Goal: Transaction & Acquisition: Purchase product/service

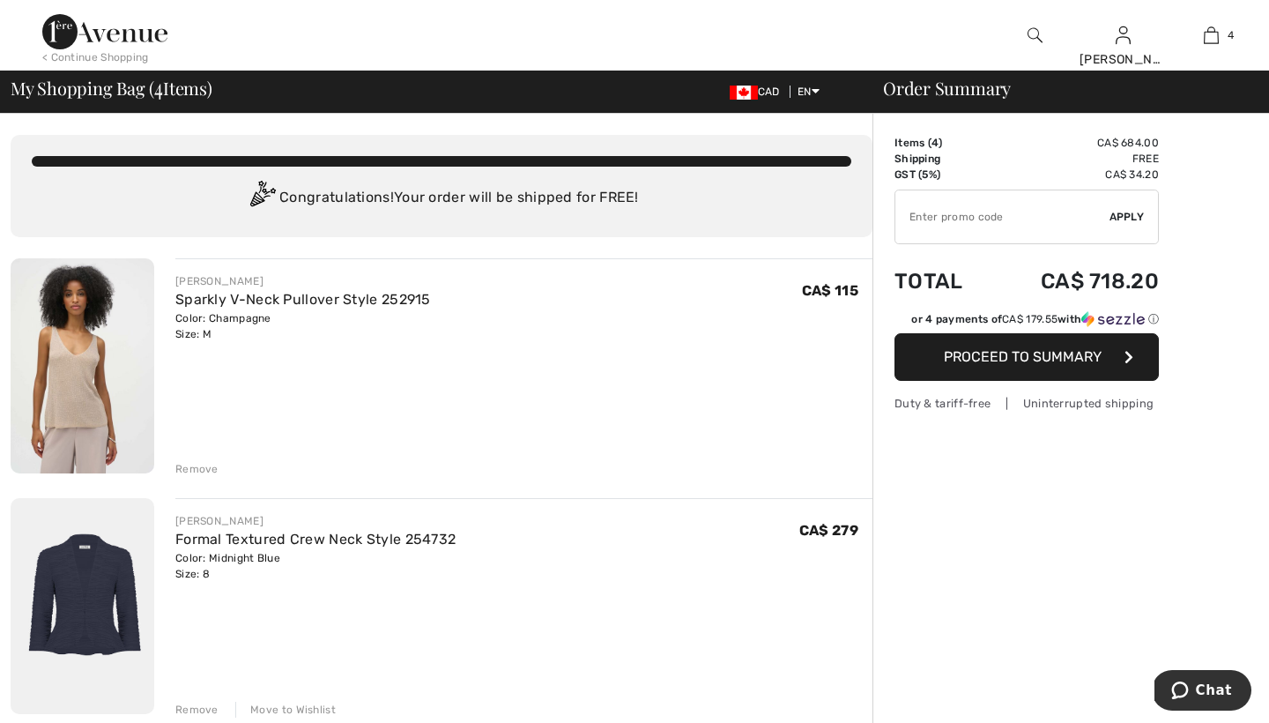
click at [131, 56] on div "< Continue Shopping" at bounding box center [95, 57] width 107 height 16
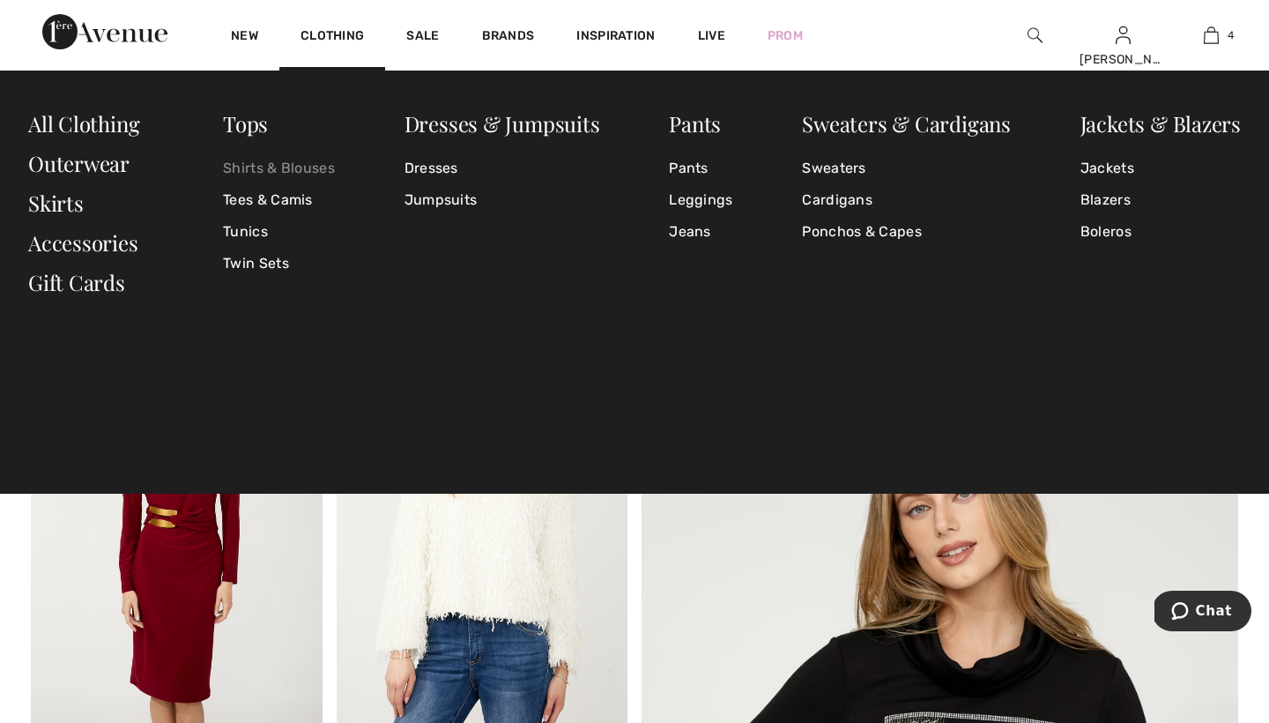
click at [252, 168] on link "Shirts & Blouses" at bounding box center [279, 168] width 112 height 32
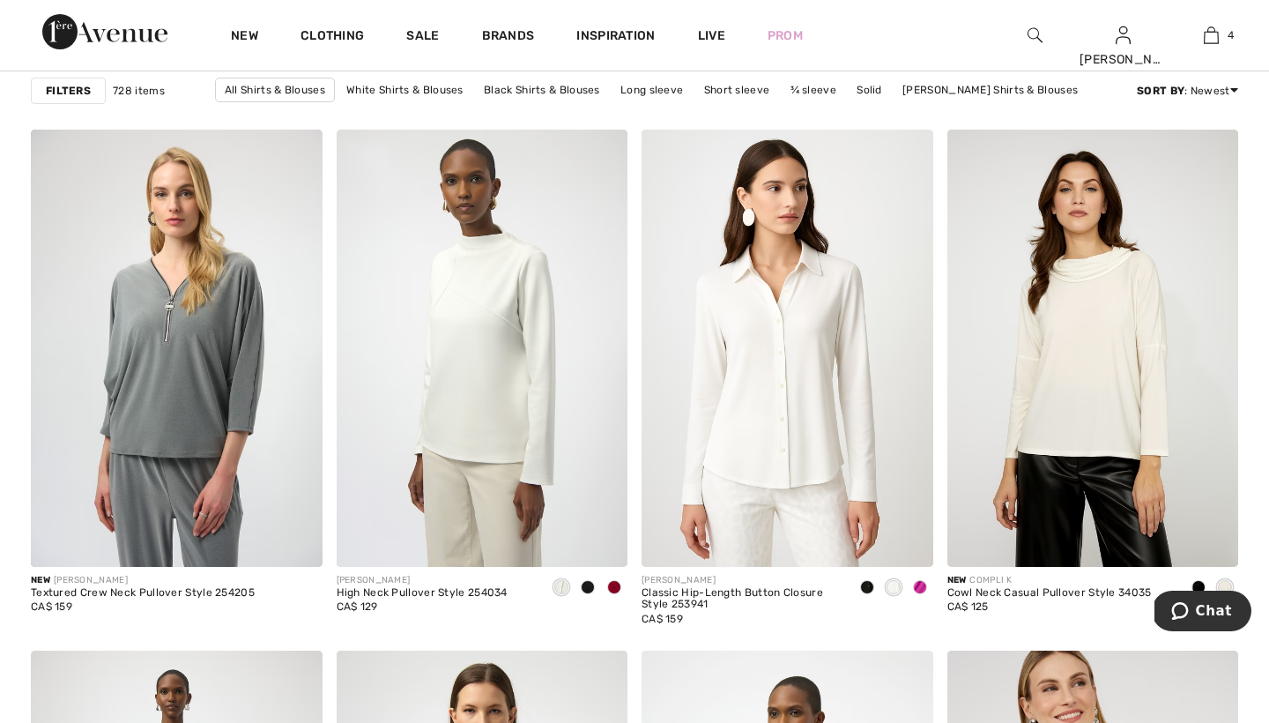
scroll to position [3014, 0]
click at [918, 584] on span at bounding box center [920, 586] width 14 height 14
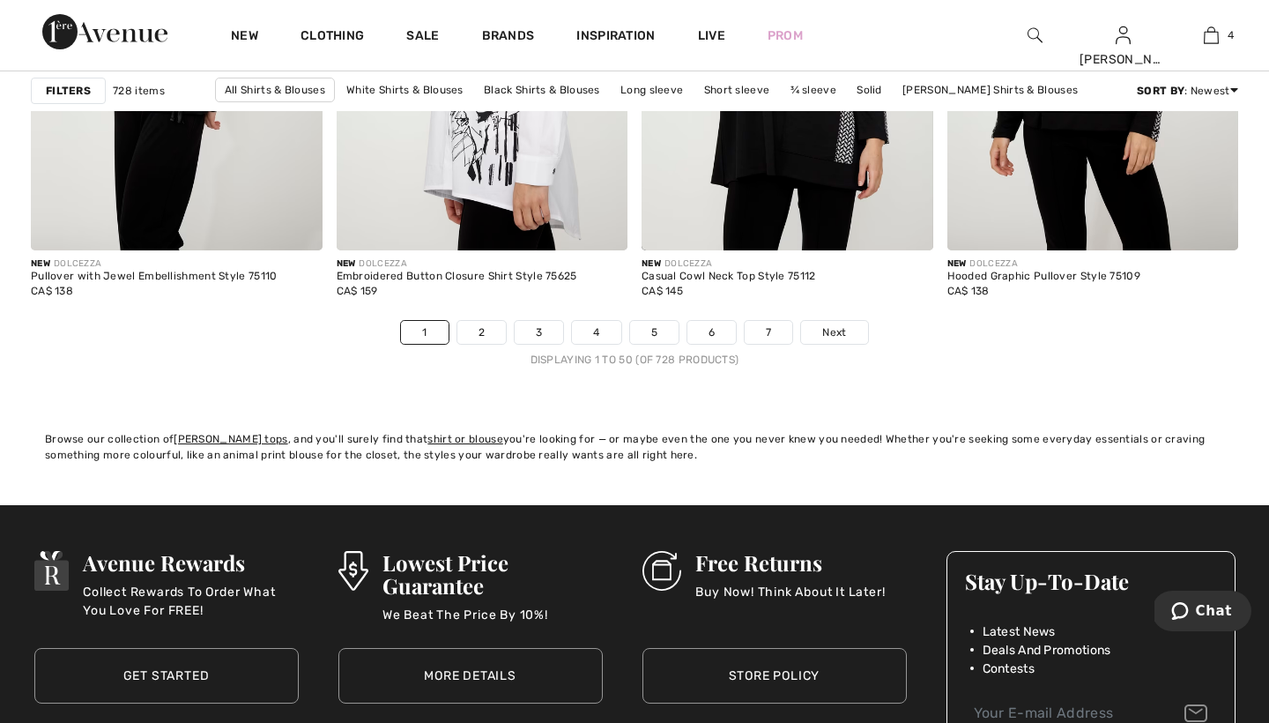
scroll to position [7932, 0]
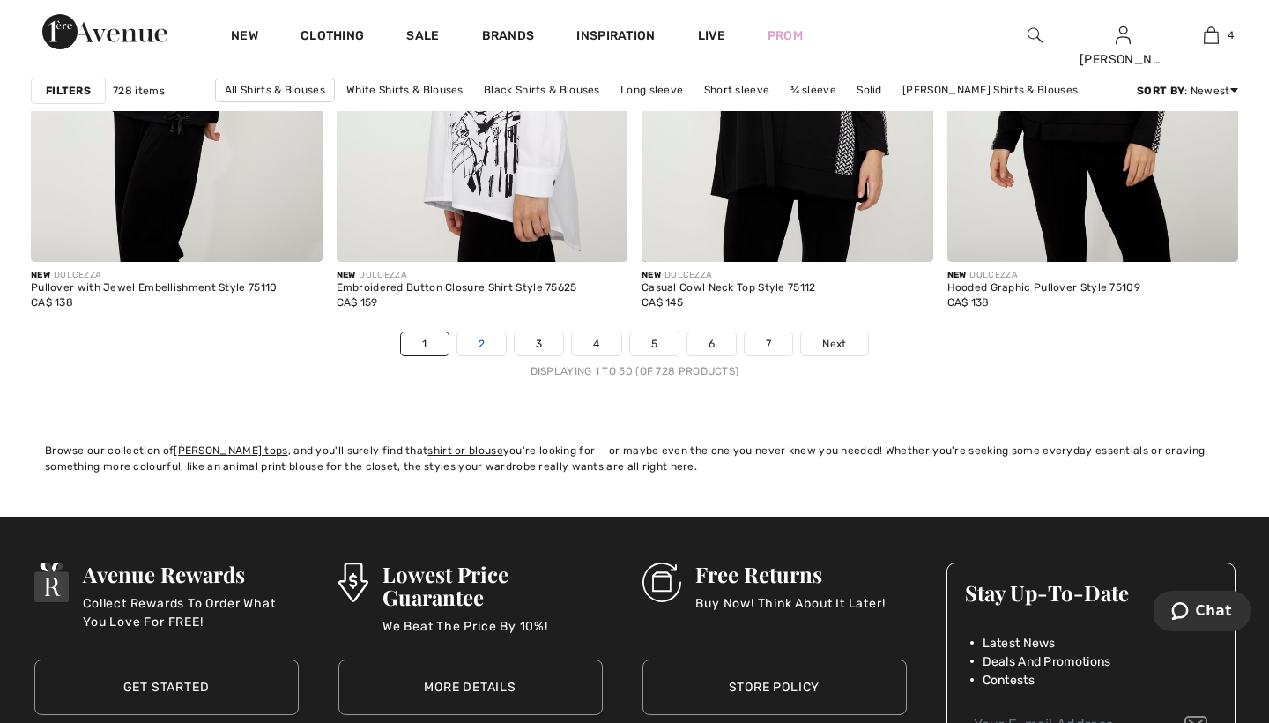
click at [482, 344] on link "2" at bounding box center [481, 343] width 48 height 23
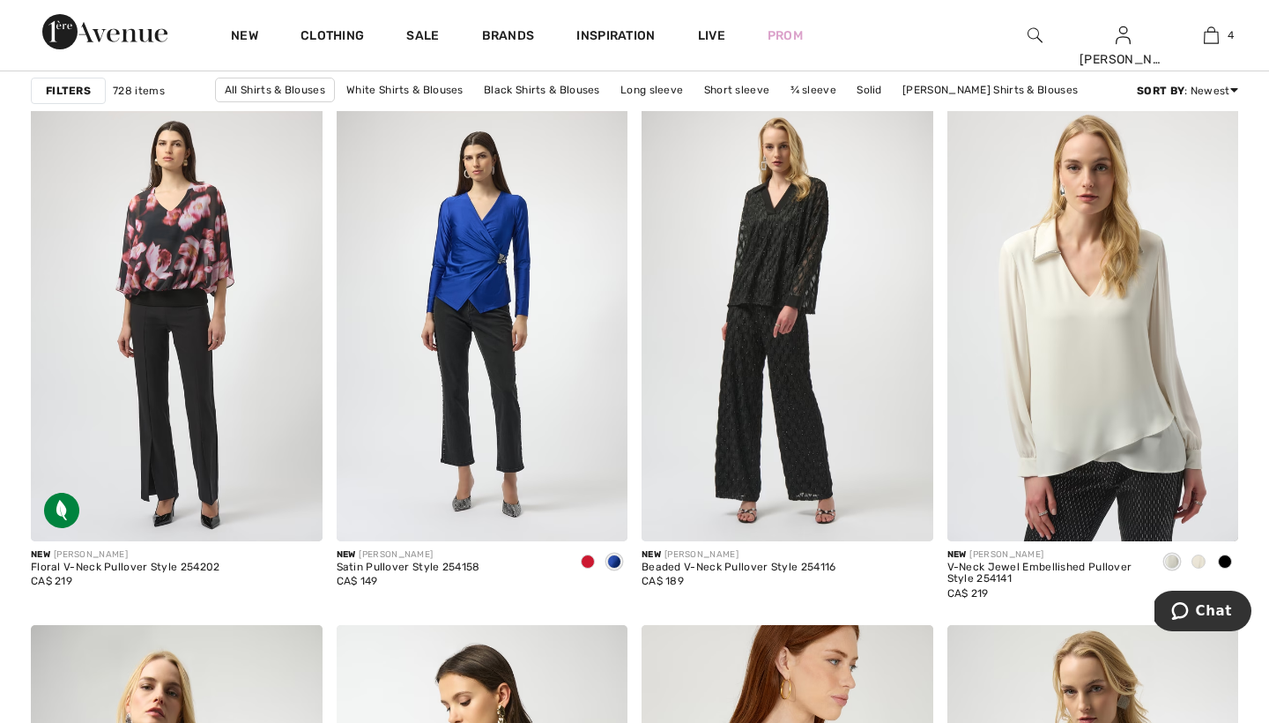
scroll to position [3040, 0]
click at [586, 557] on span at bounding box center [588, 560] width 14 height 14
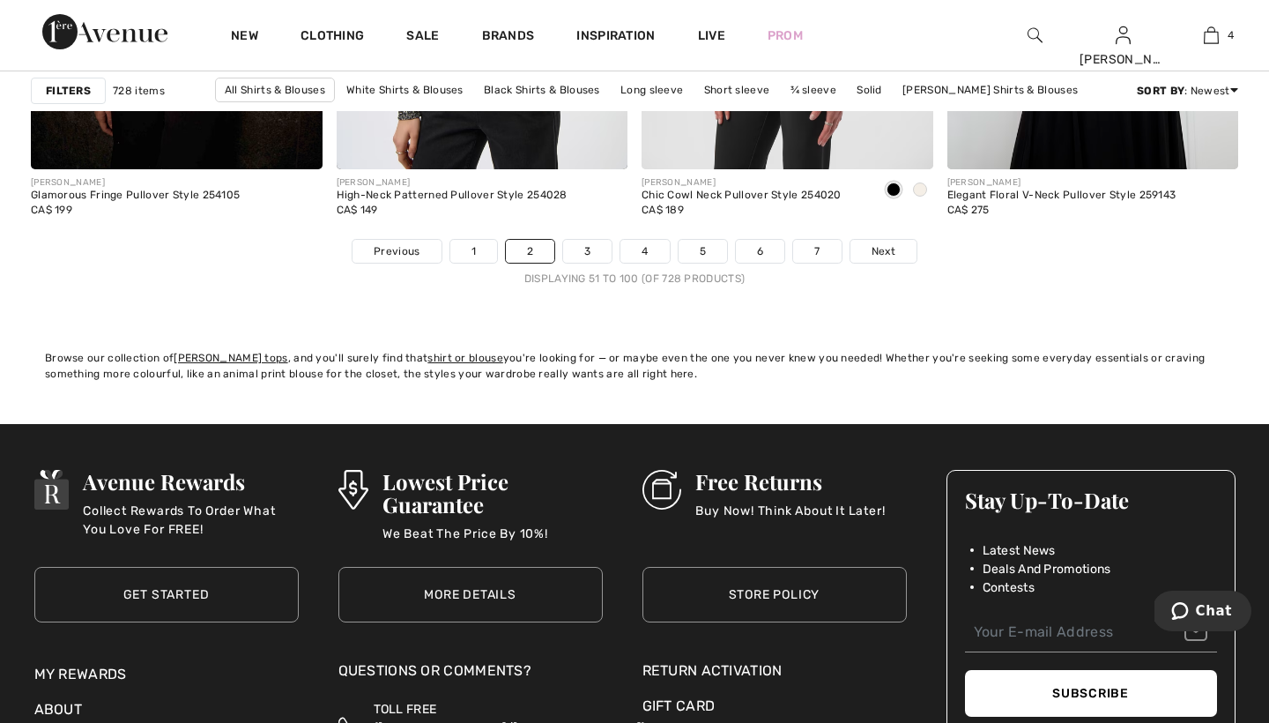
scroll to position [8025, 0]
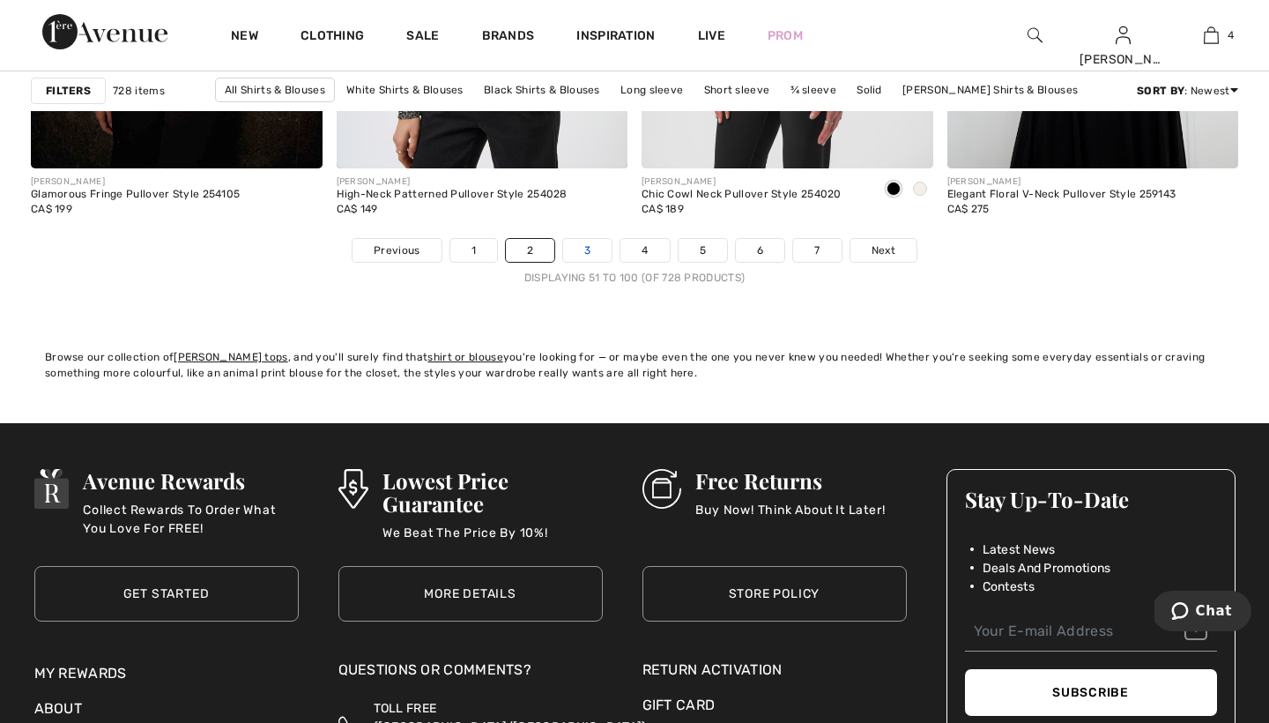
click at [592, 248] on link "3" at bounding box center [587, 250] width 48 height 23
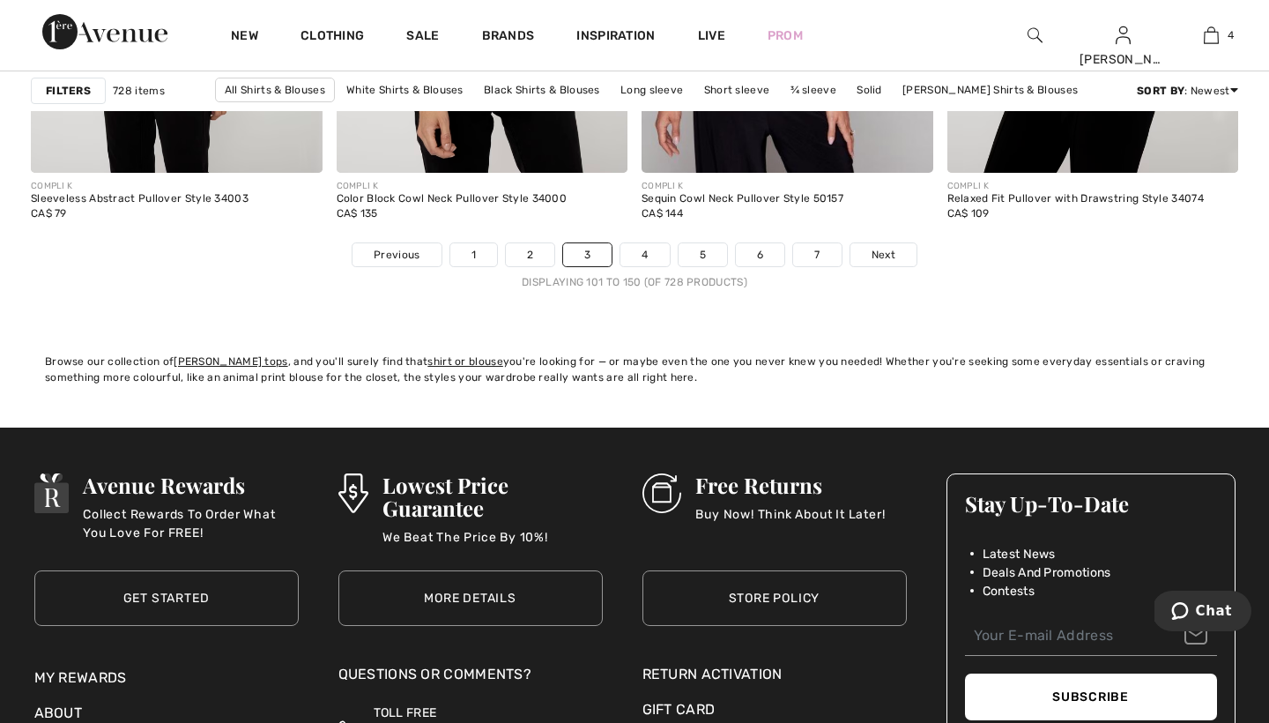
scroll to position [8022, 0]
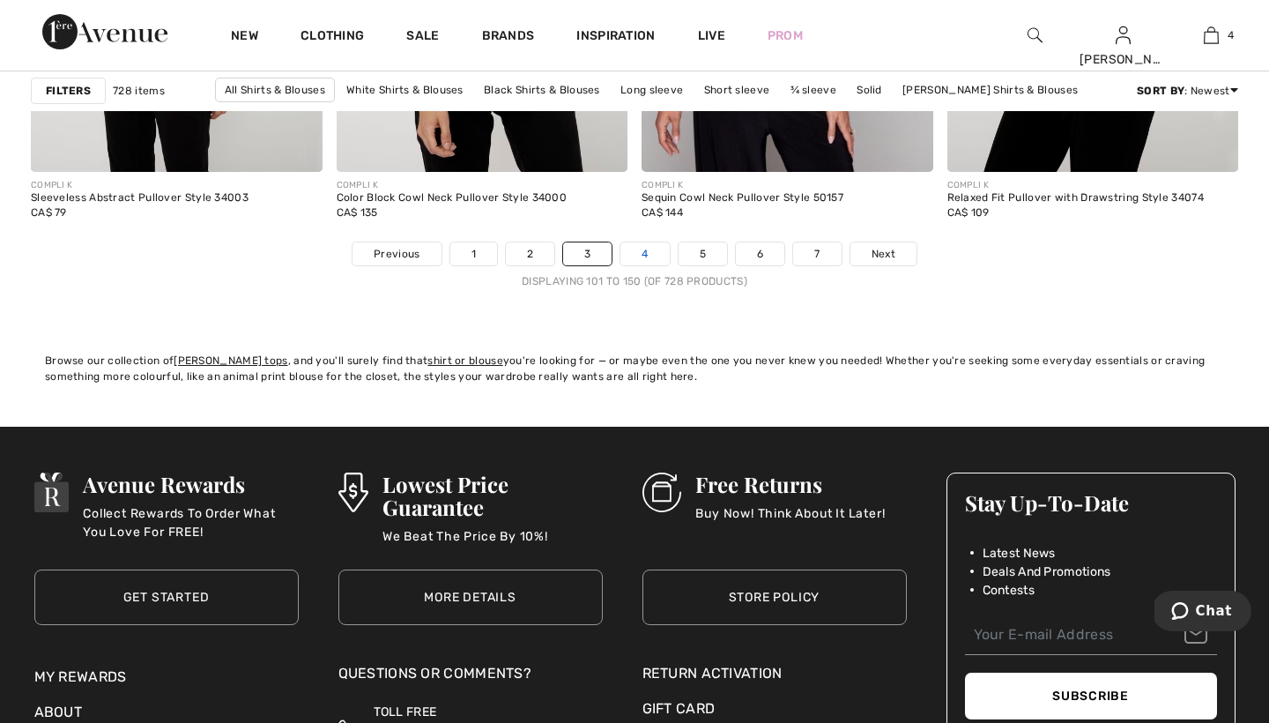
click at [646, 254] on link "4" at bounding box center [644, 253] width 48 height 23
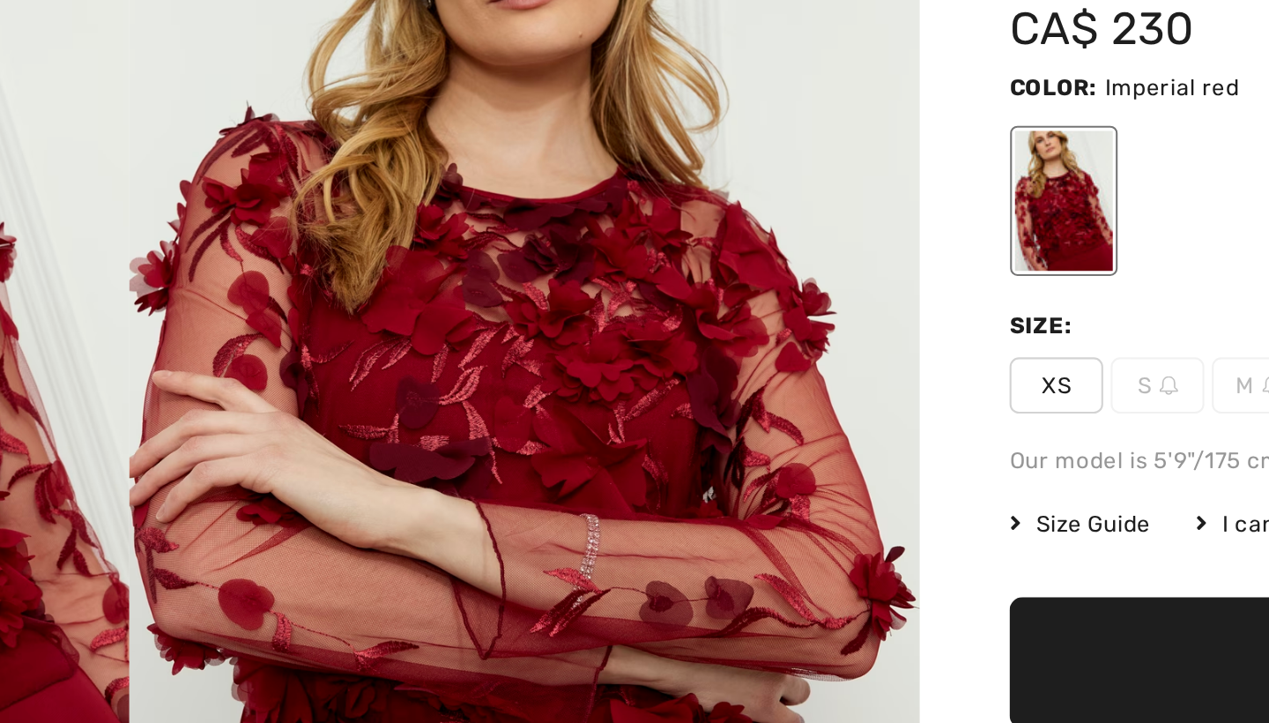
scroll to position [93, 0]
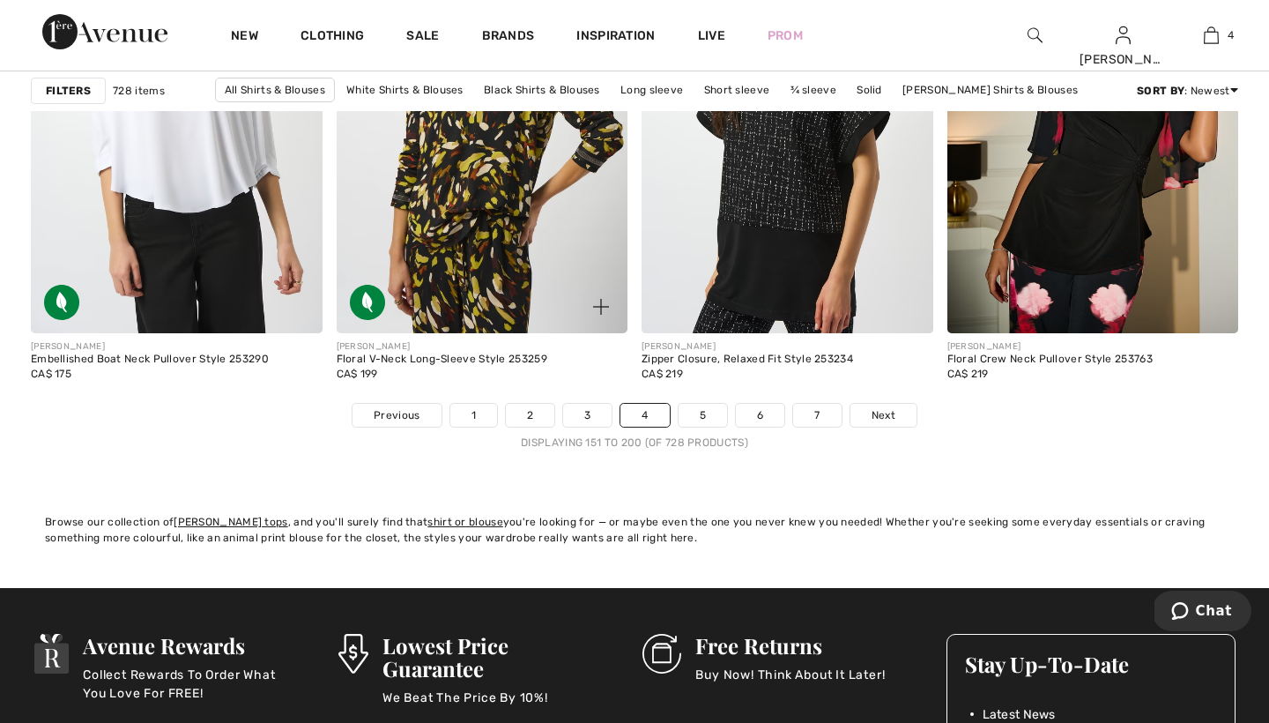
scroll to position [7950, 0]
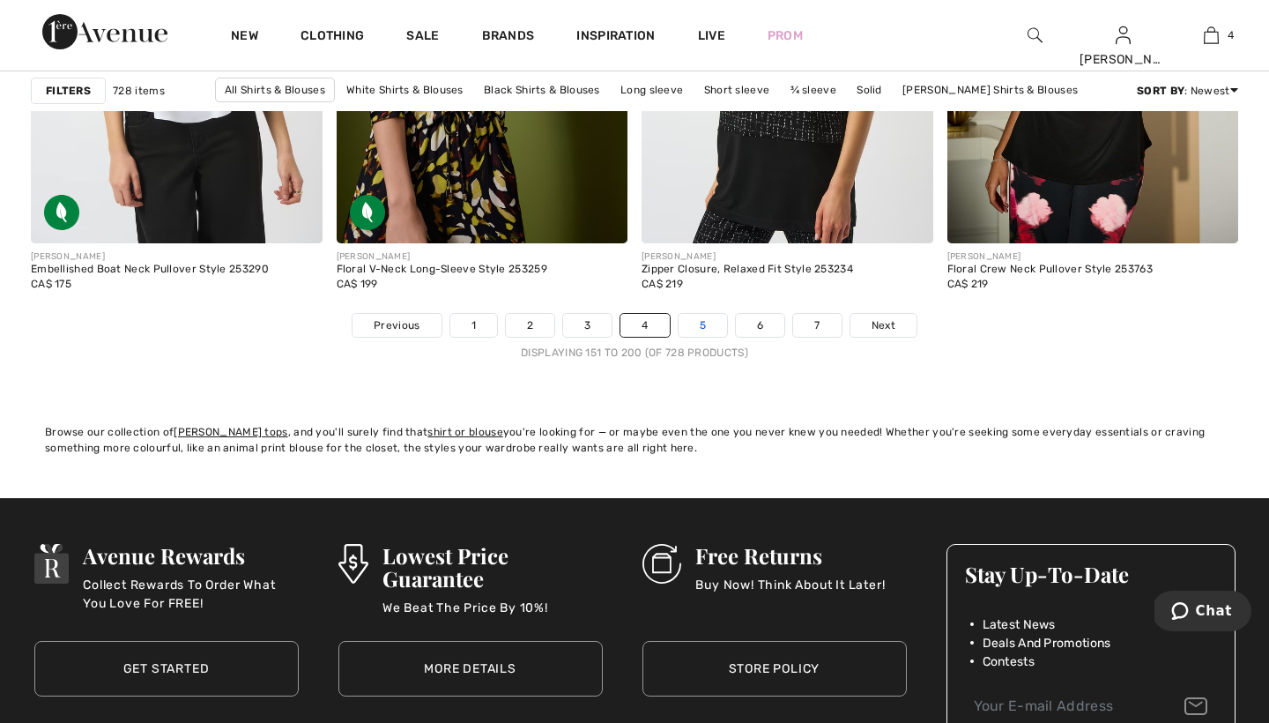
click at [702, 322] on link "5" at bounding box center [702, 325] width 48 height 23
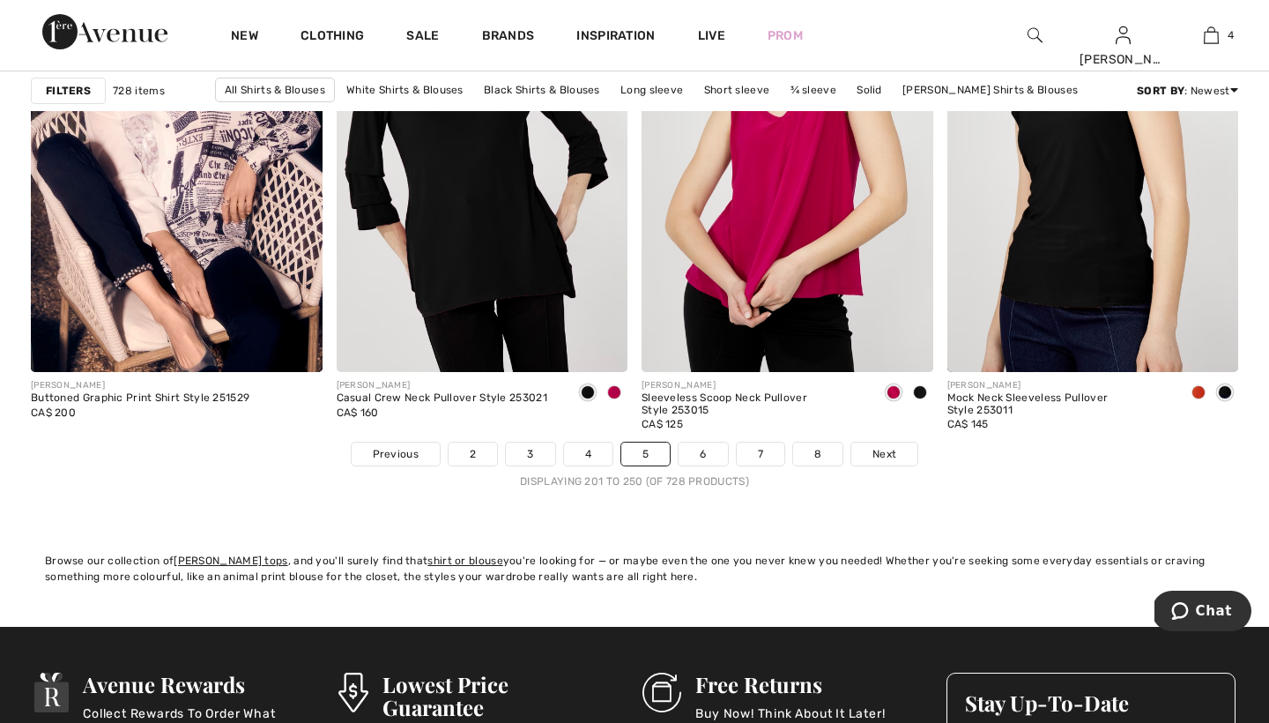
scroll to position [7839, 0]
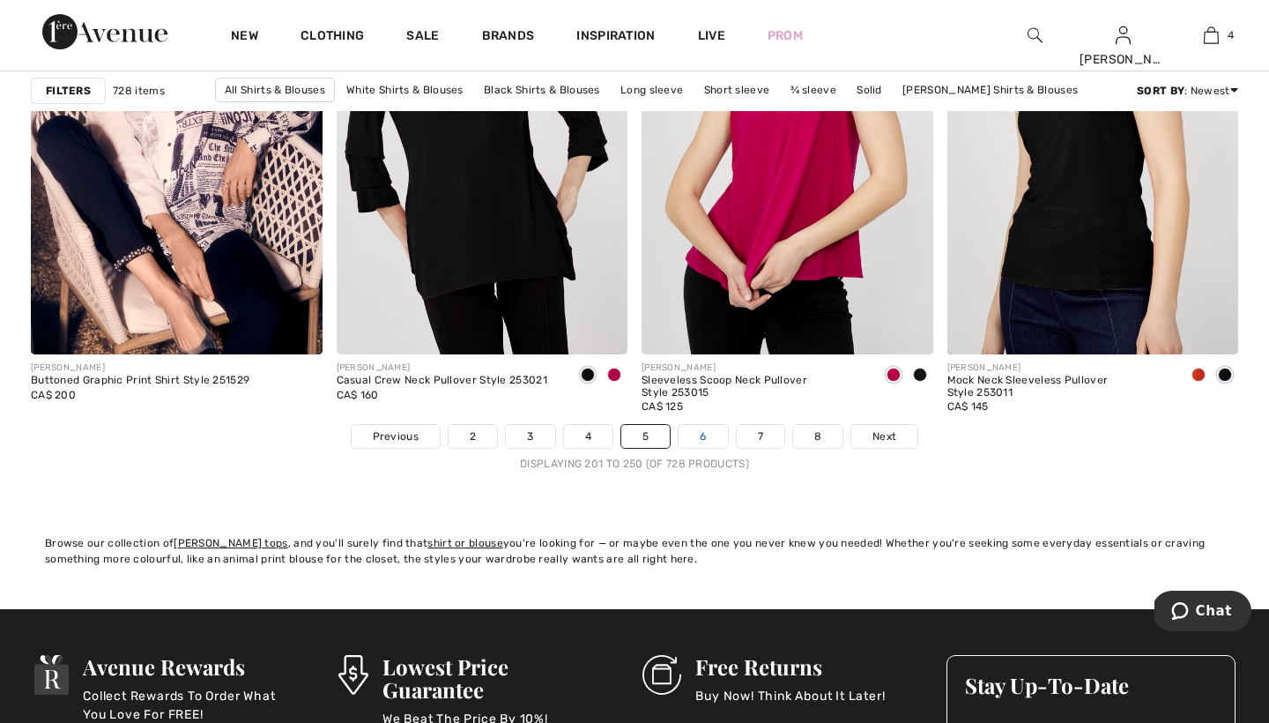
click at [704, 434] on link "6" at bounding box center [702, 436] width 48 height 23
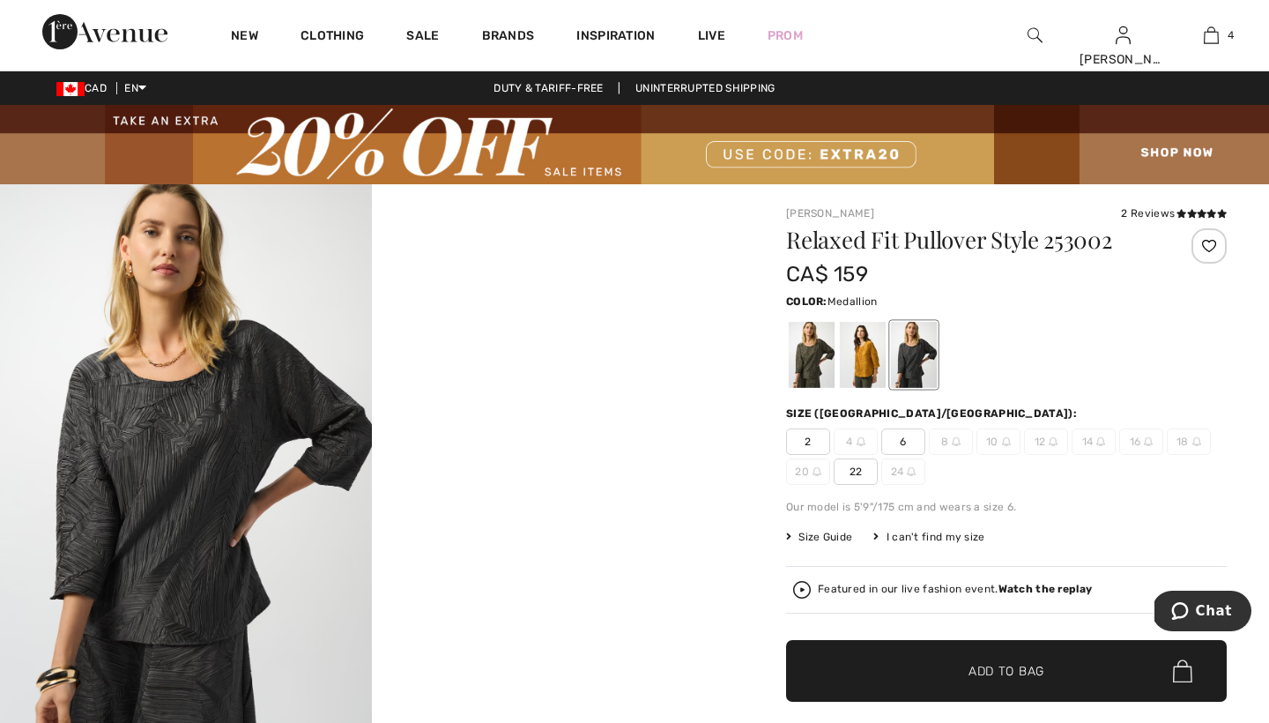
click at [862, 360] on div at bounding box center [863, 355] width 46 height 66
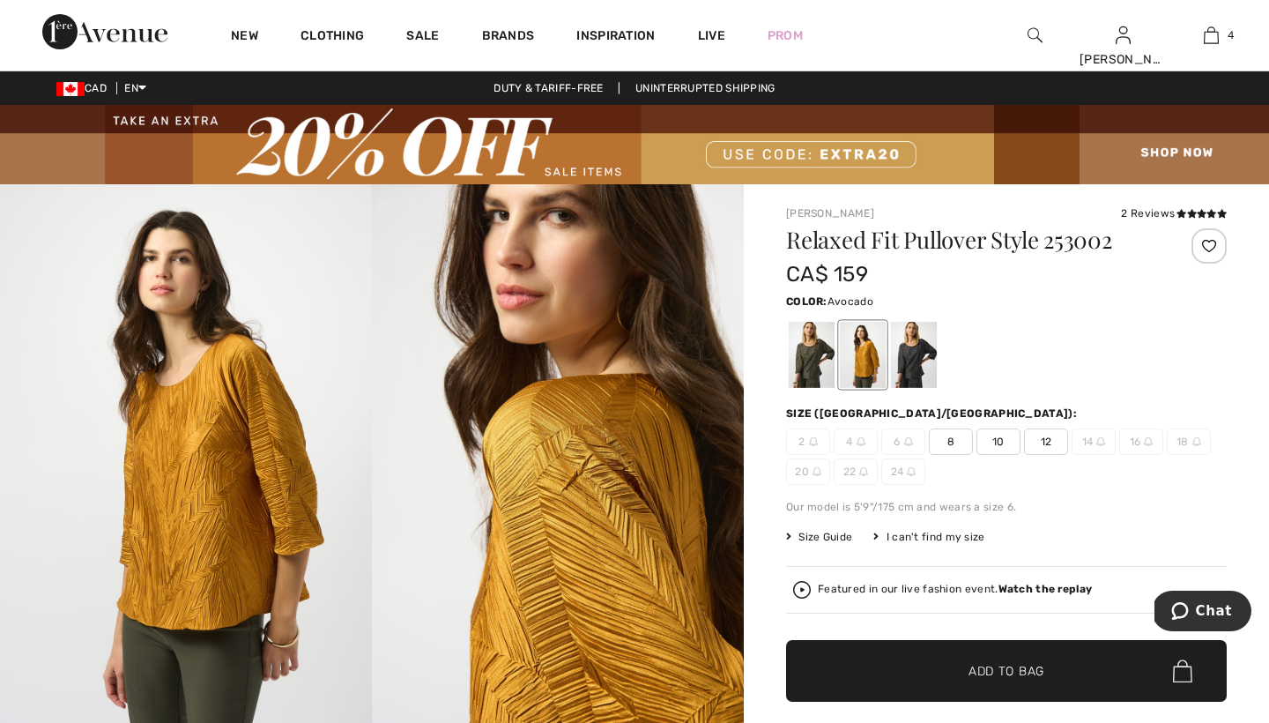
click at [802, 359] on div at bounding box center [812, 355] width 46 height 66
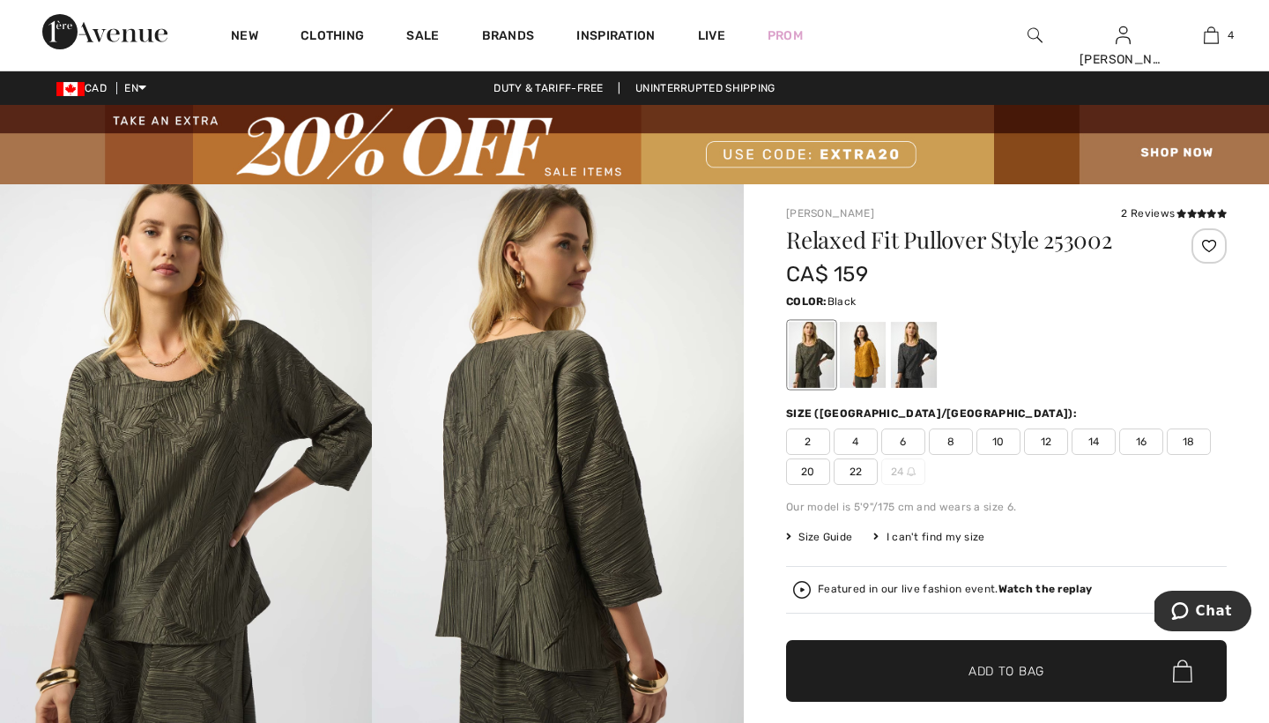
click at [917, 346] on div at bounding box center [914, 355] width 46 height 66
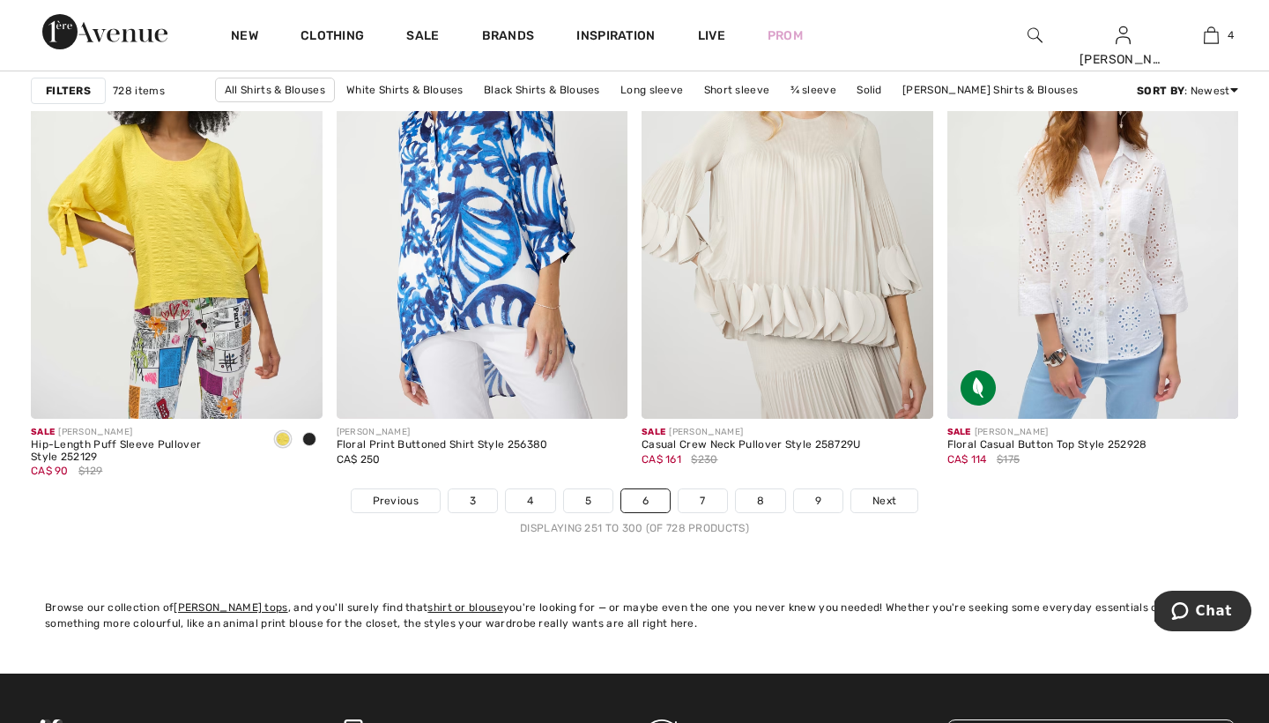
scroll to position [7777, 0]
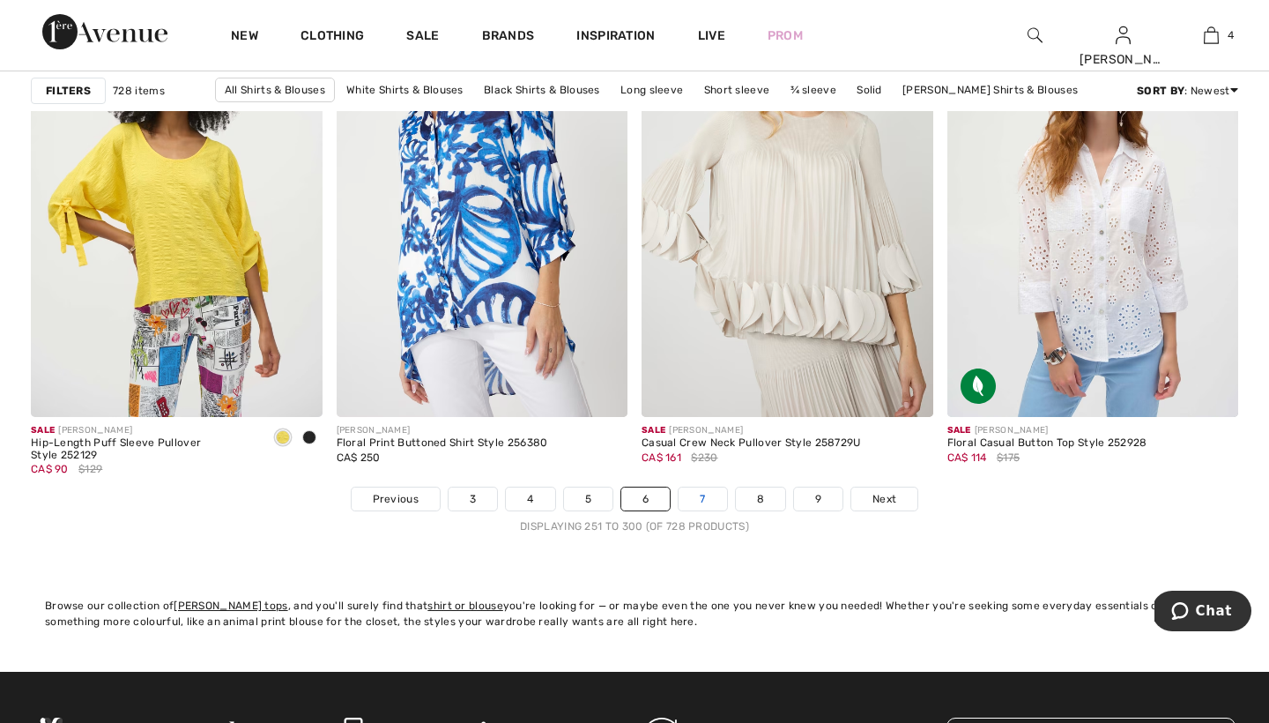
click at [698, 488] on link "7" at bounding box center [702, 498] width 48 height 23
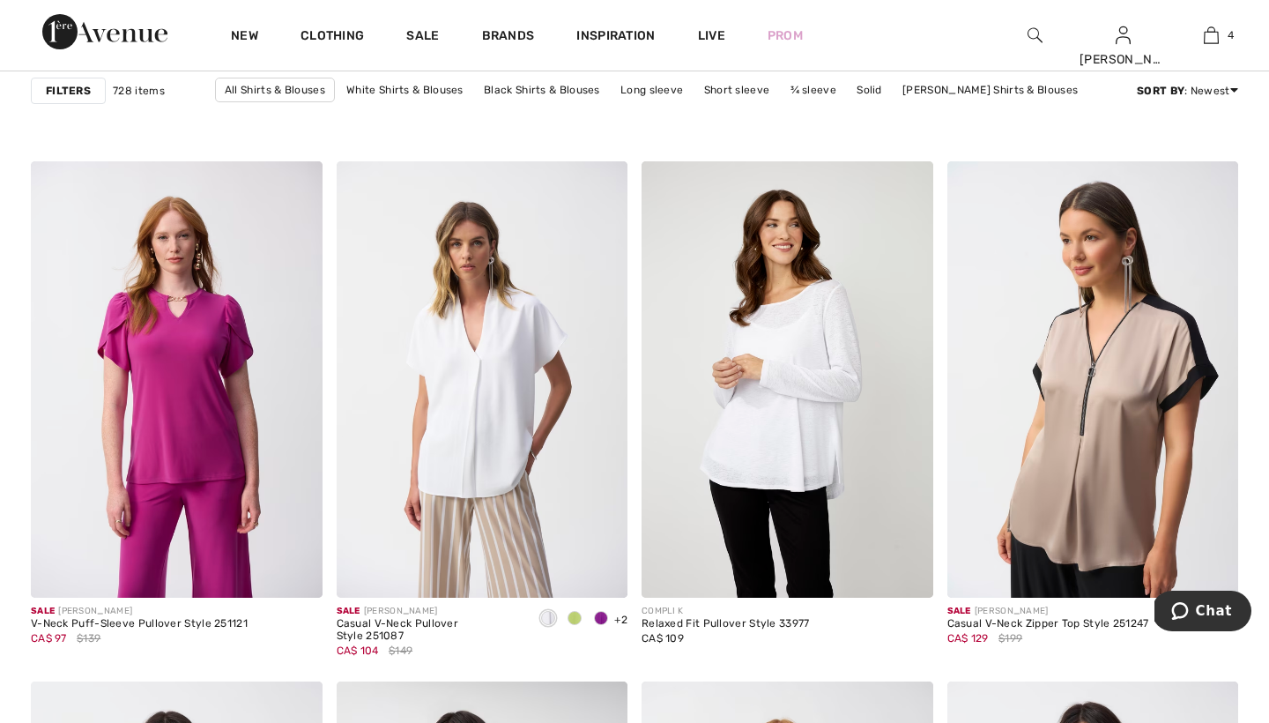
scroll to position [6556, 0]
click at [599, 619] on span at bounding box center [601, 617] width 14 height 14
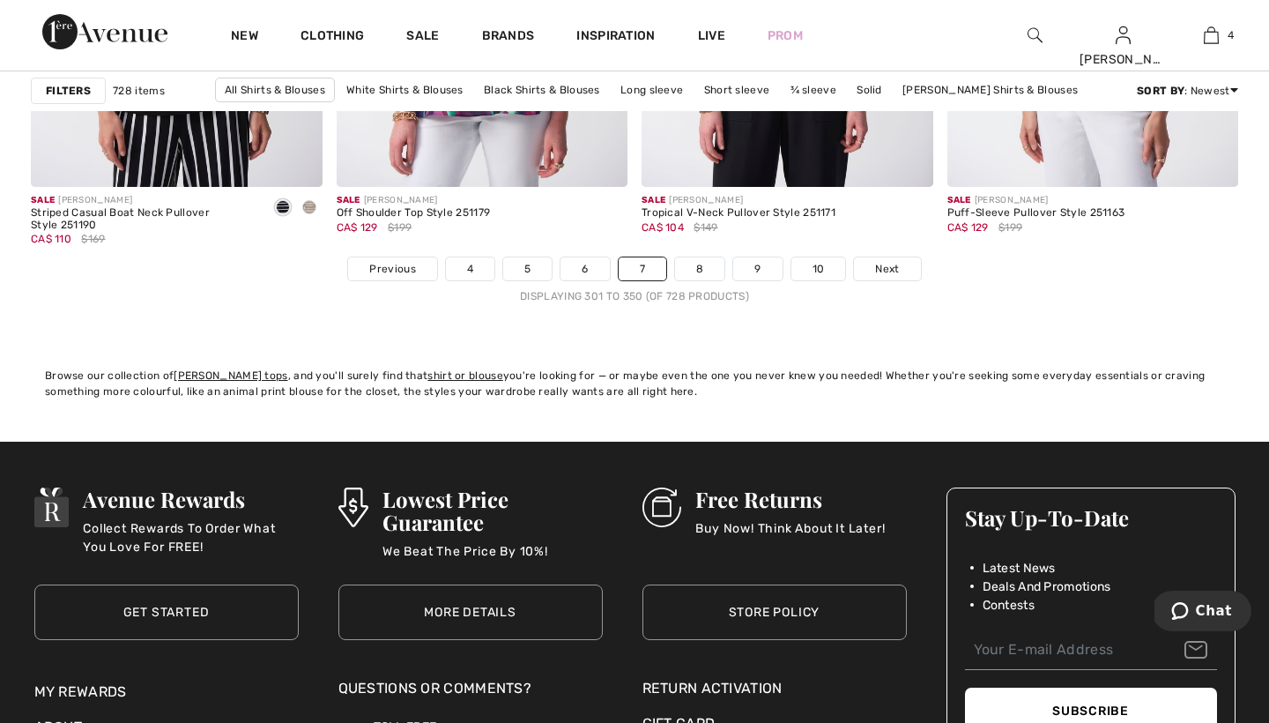
scroll to position [7985, 0]
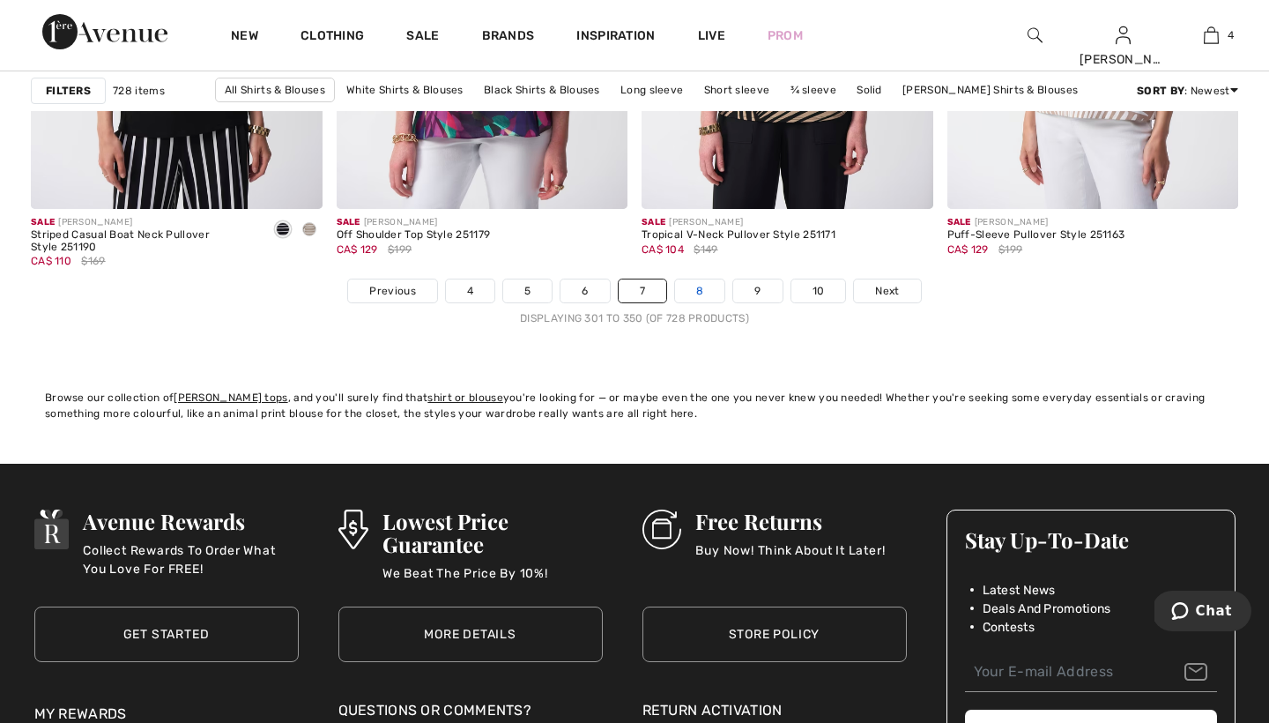
click at [701, 290] on link "8" at bounding box center [699, 290] width 49 height 23
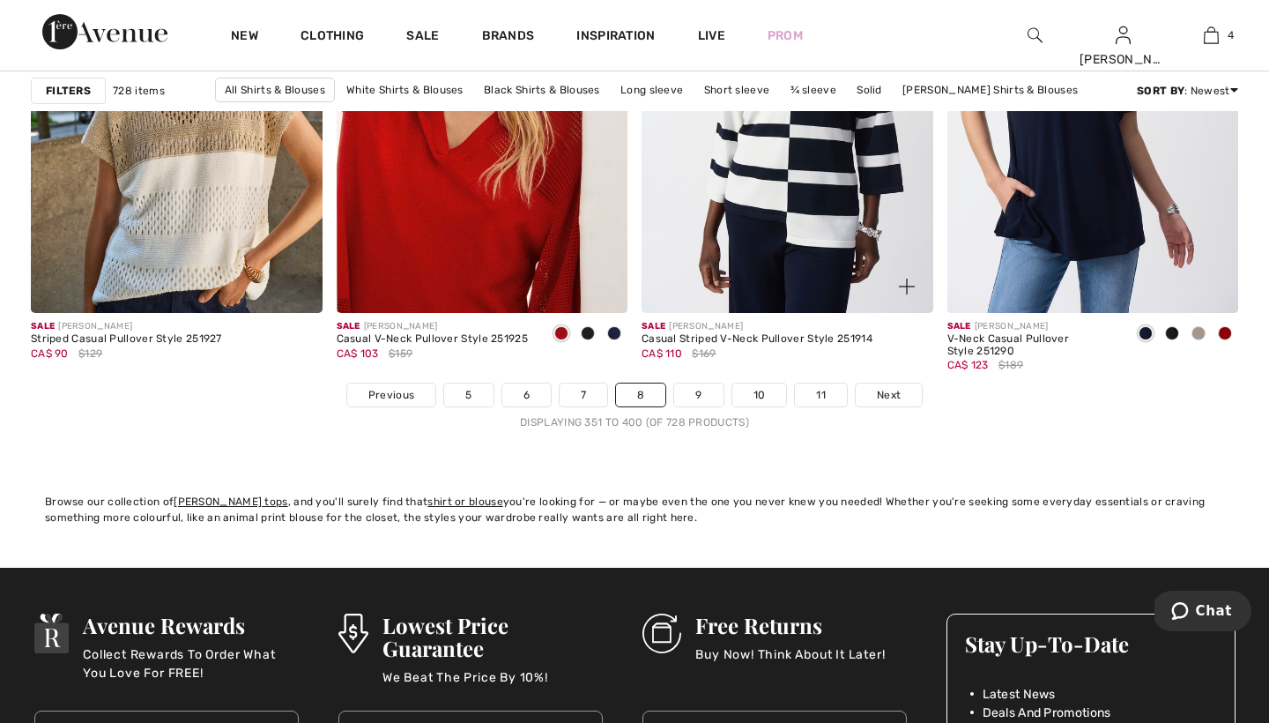
scroll to position [7911, 0]
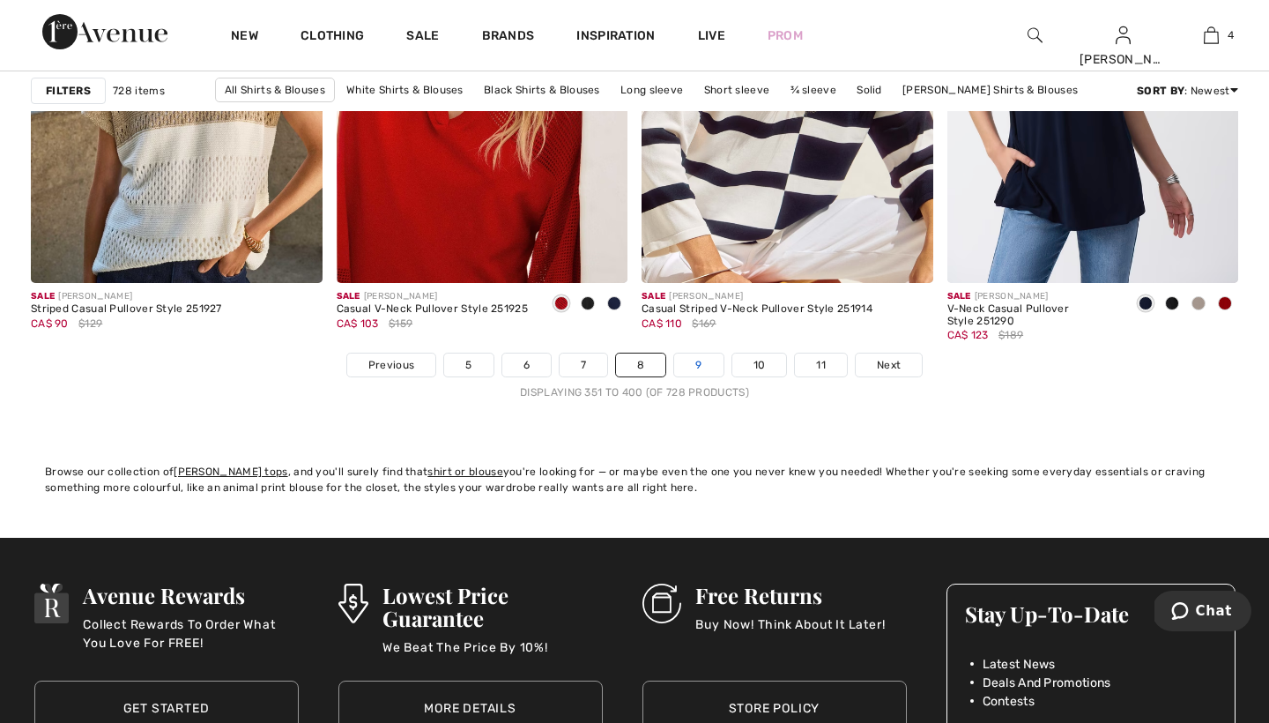
click at [701, 364] on link "9" at bounding box center [698, 364] width 48 height 23
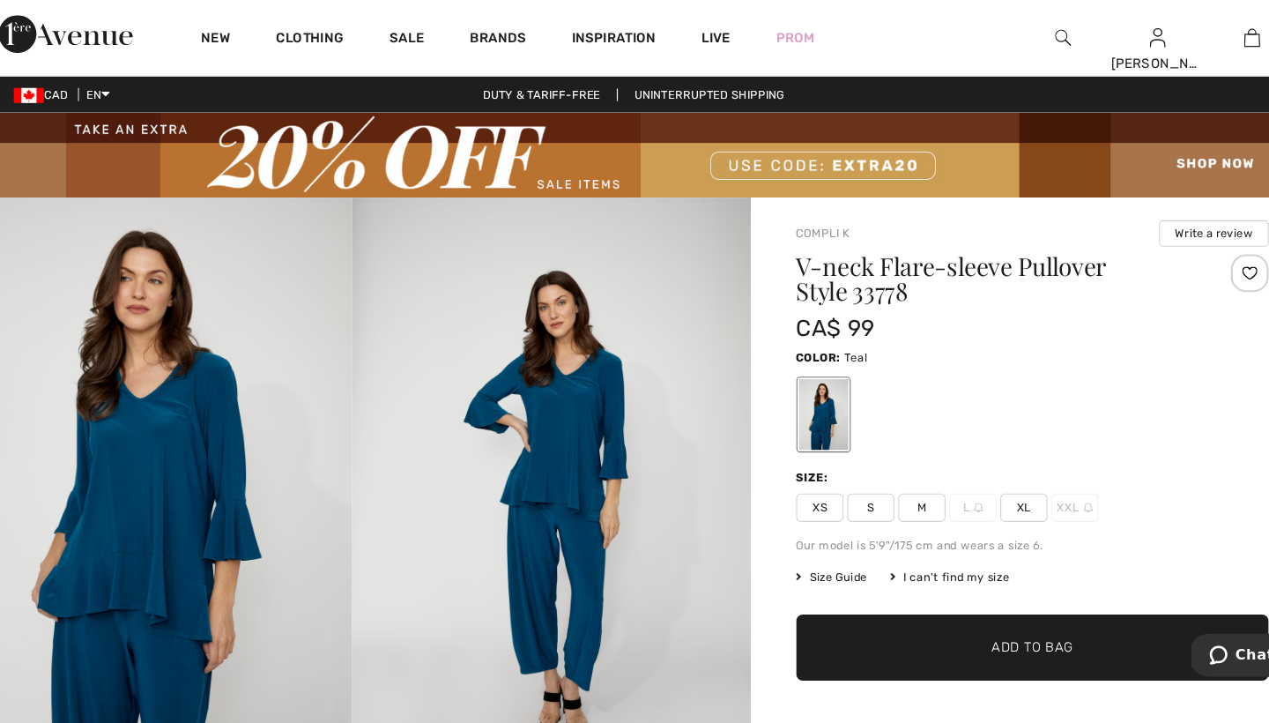
click at [881, 467] on span "M" at bounding box center [903, 473] width 44 height 26
click at [968, 598] on span "Add to Bag" at bounding box center [1006, 604] width 76 height 19
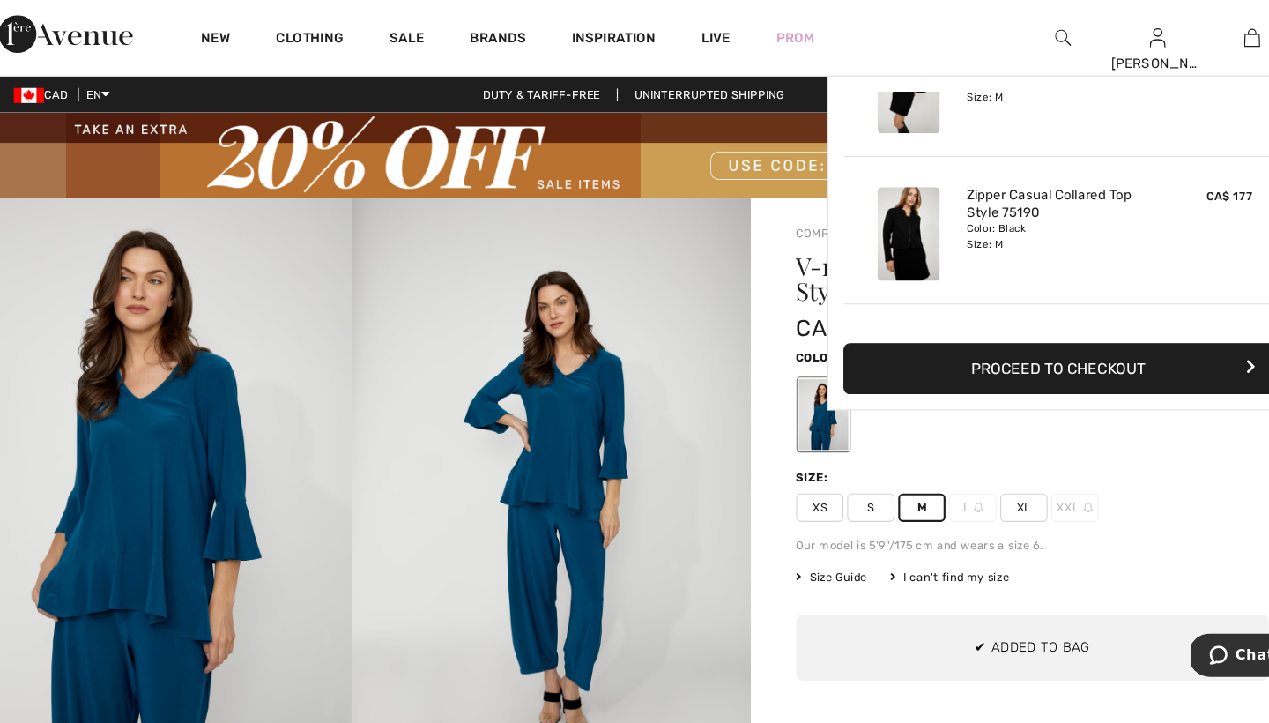
scroll to position [467, 0]
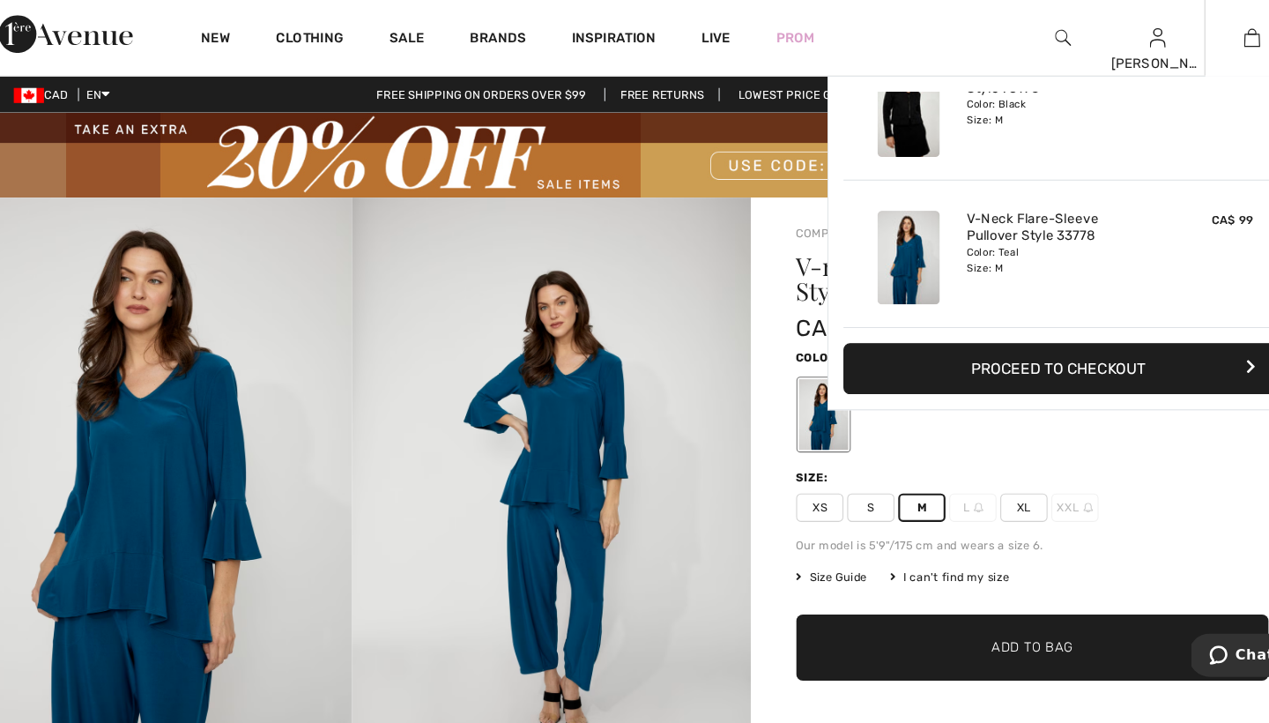
click at [1204, 32] on img at bounding box center [1211, 35] width 15 height 21
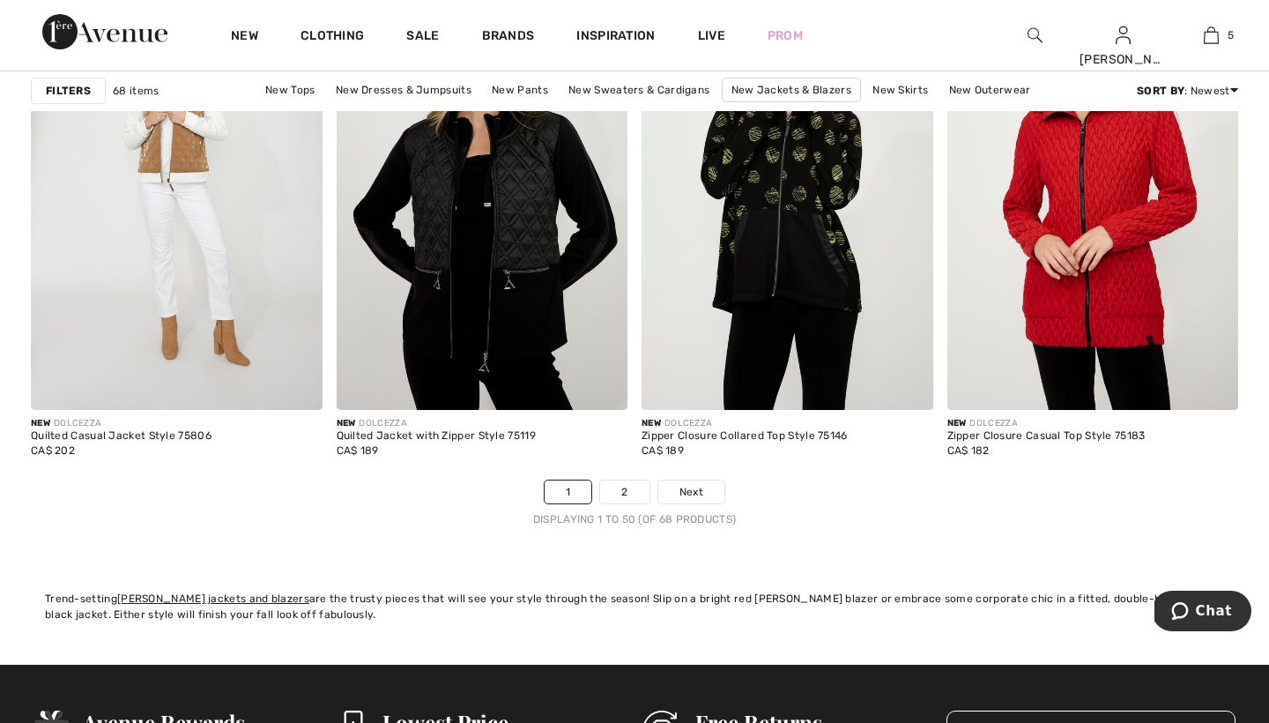
scroll to position [7787, 0]
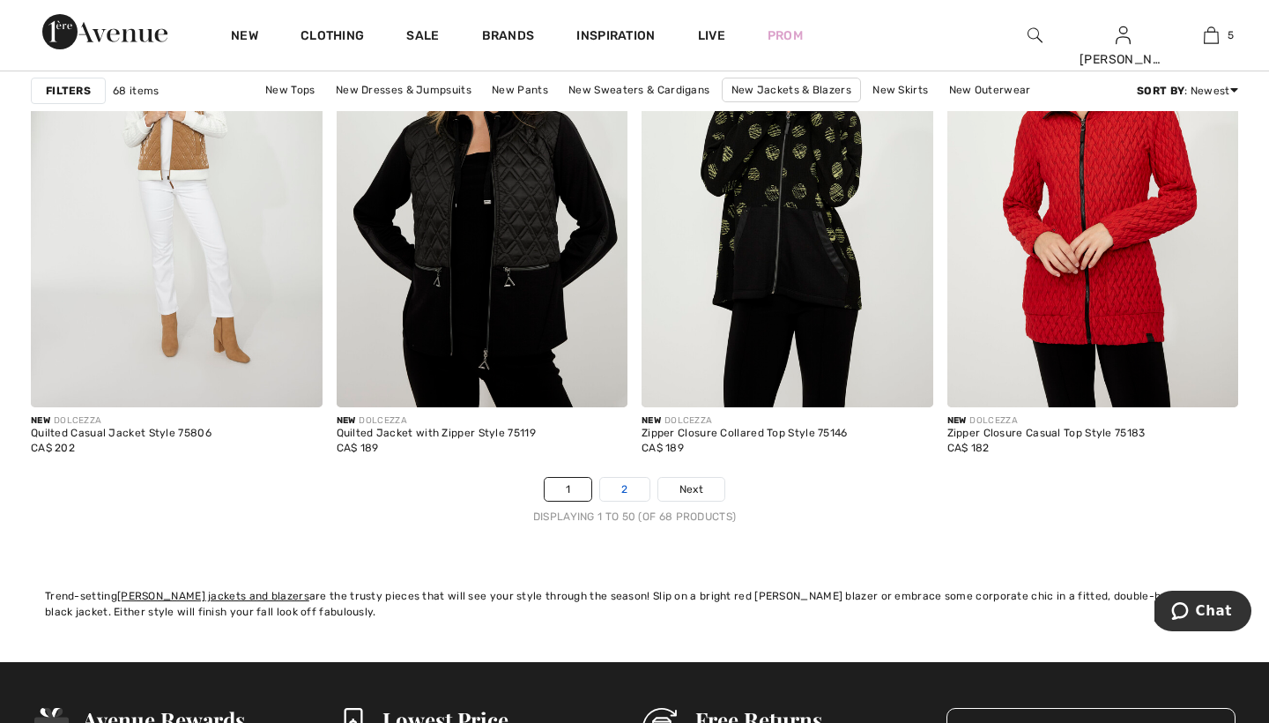
click at [623, 489] on link "2" at bounding box center [624, 489] width 48 height 23
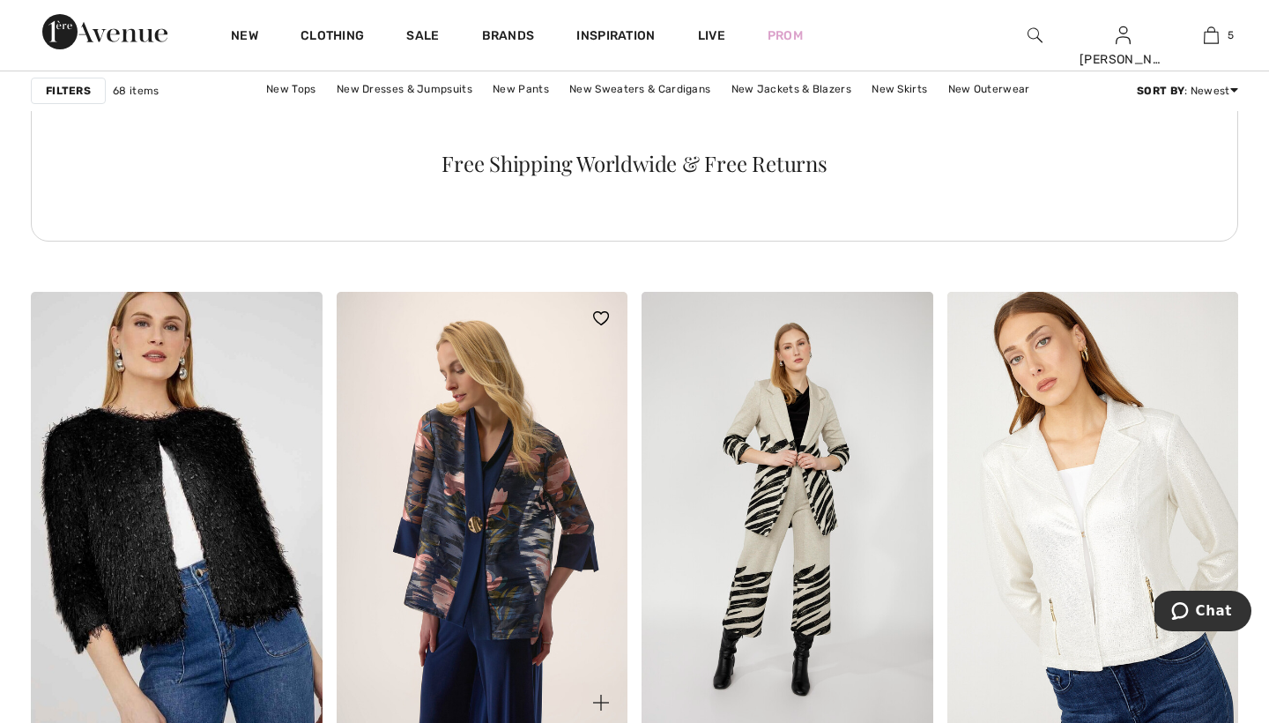
scroll to position [2244, 0]
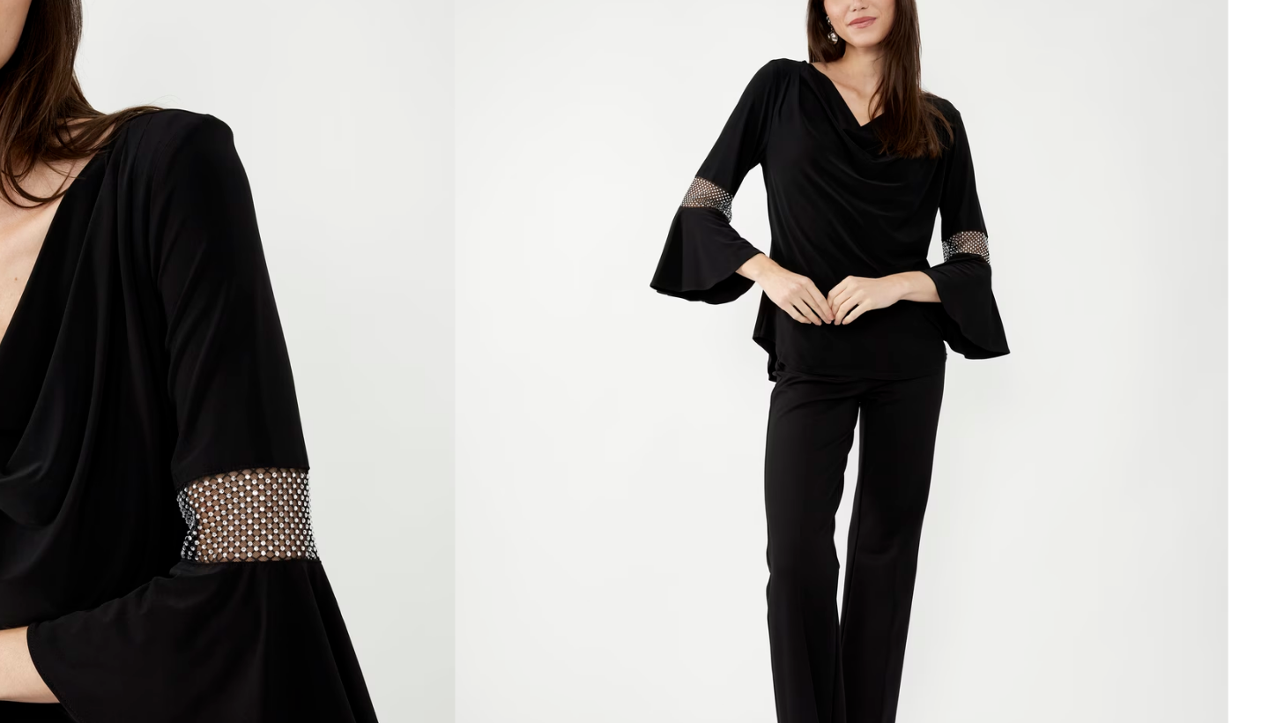
scroll to position [3, 0]
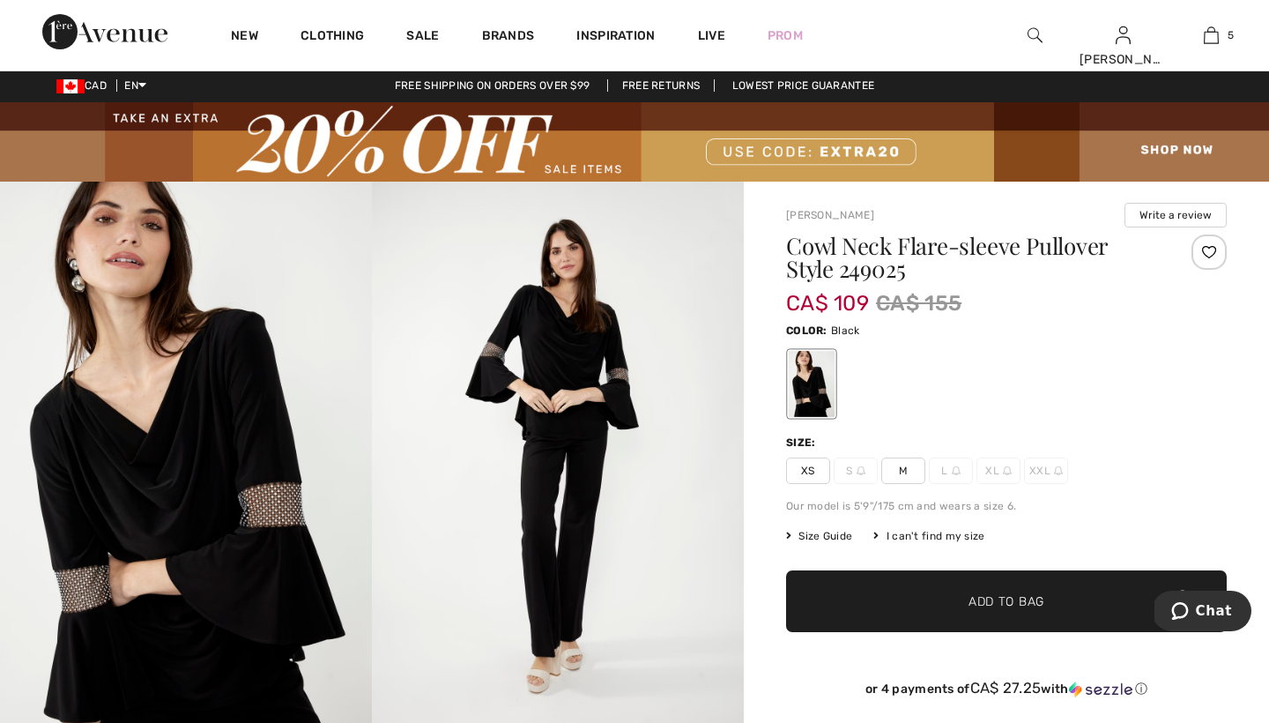
click at [903, 468] on span "M" at bounding box center [903, 470] width 44 height 26
click at [983, 599] on span "Add to Bag" at bounding box center [1006, 601] width 76 height 19
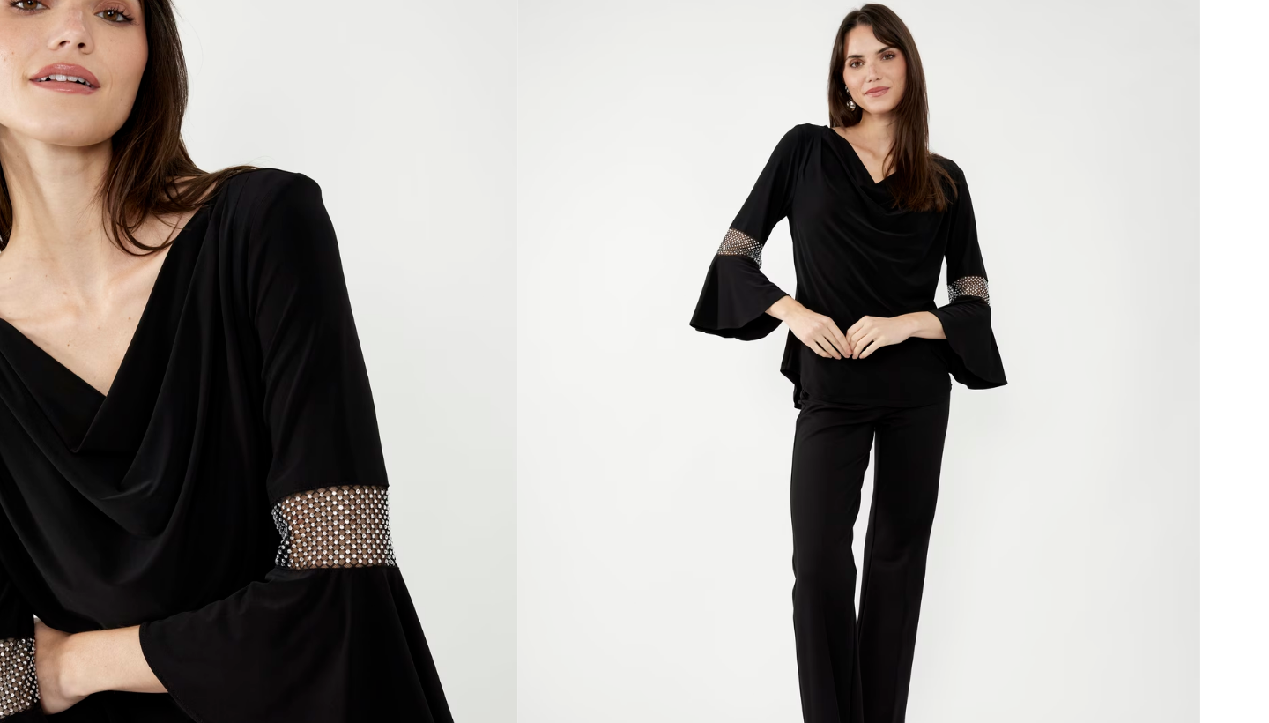
scroll to position [20, 0]
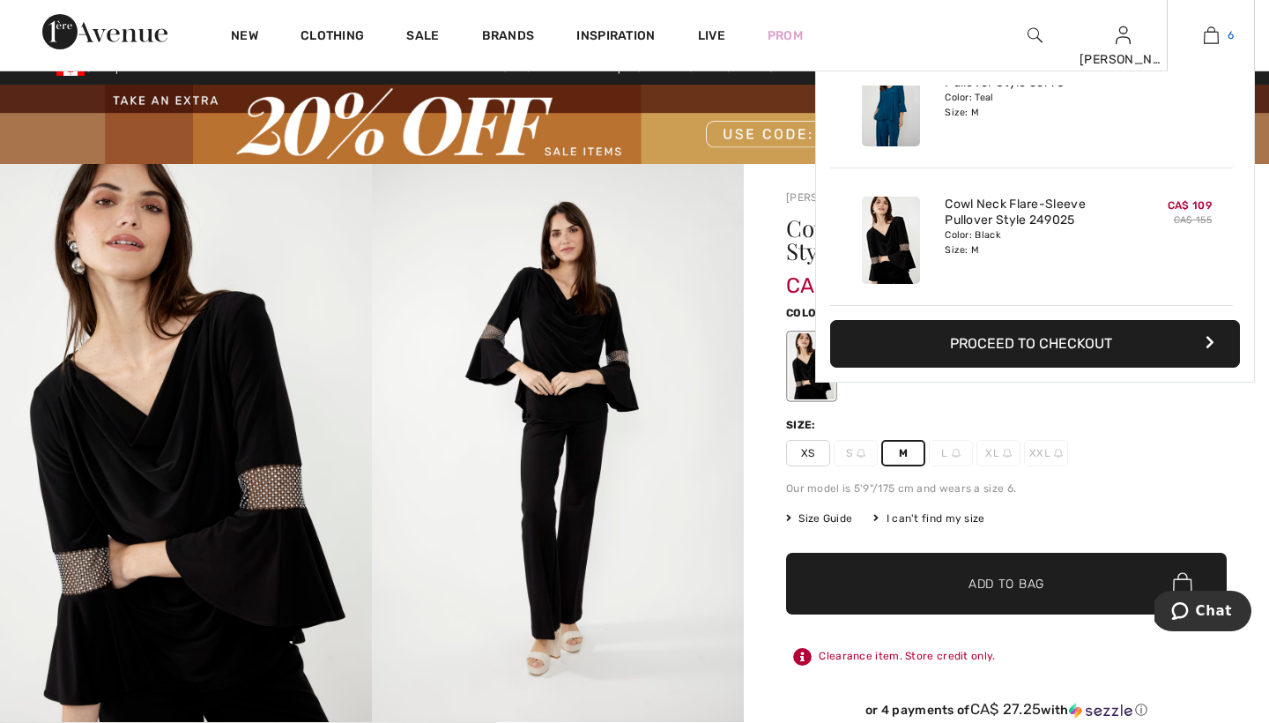
click at [1214, 29] on img at bounding box center [1211, 35] width 15 height 21
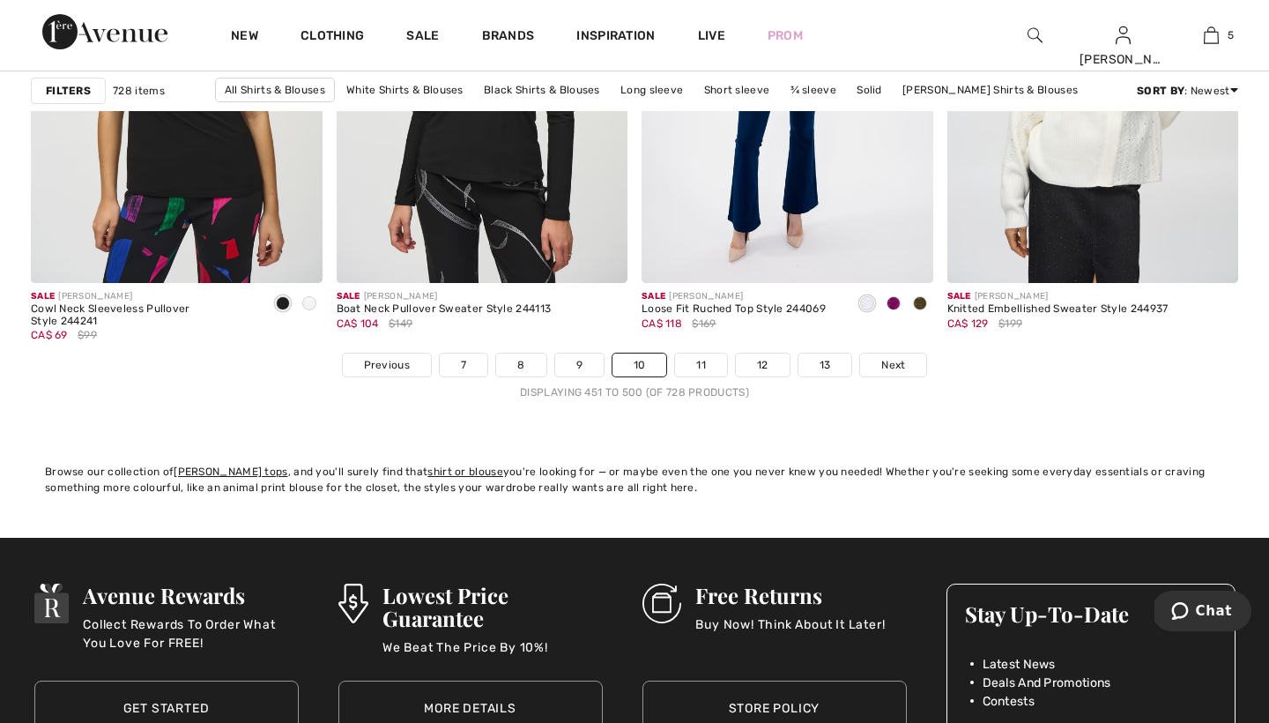
scroll to position [7866, 0]
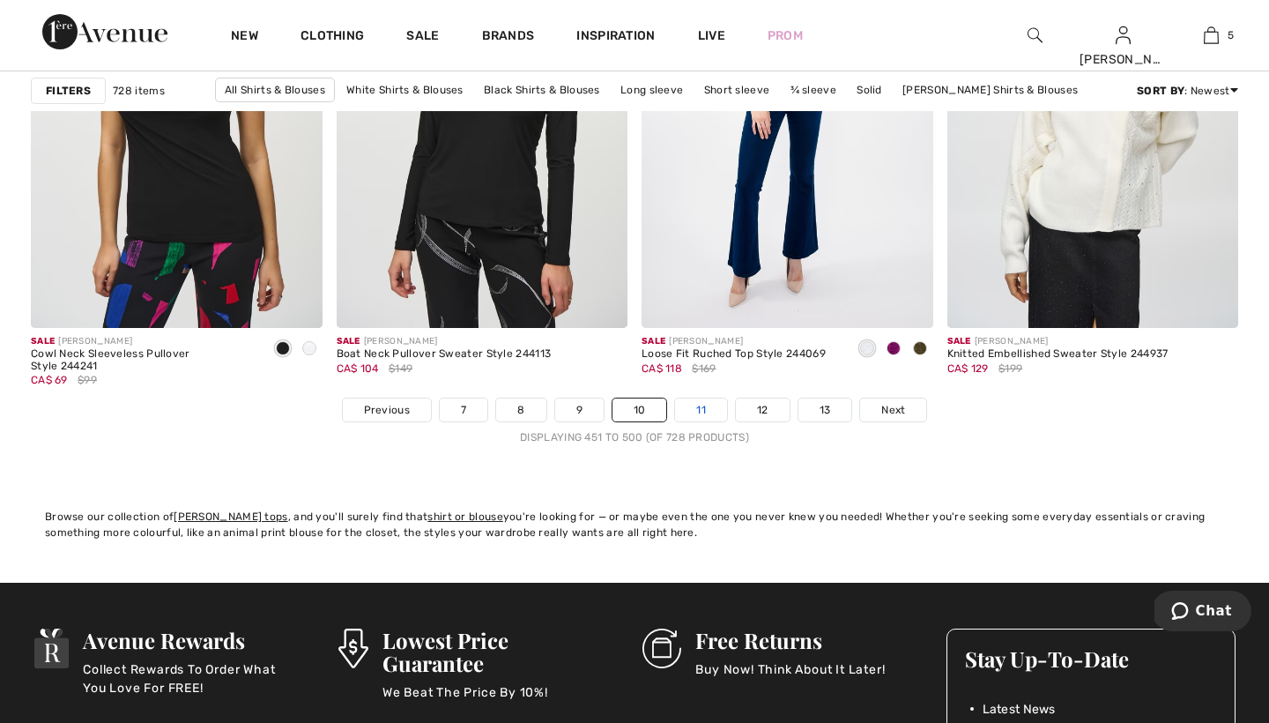
click at [702, 407] on link "11" at bounding box center [701, 409] width 52 height 23
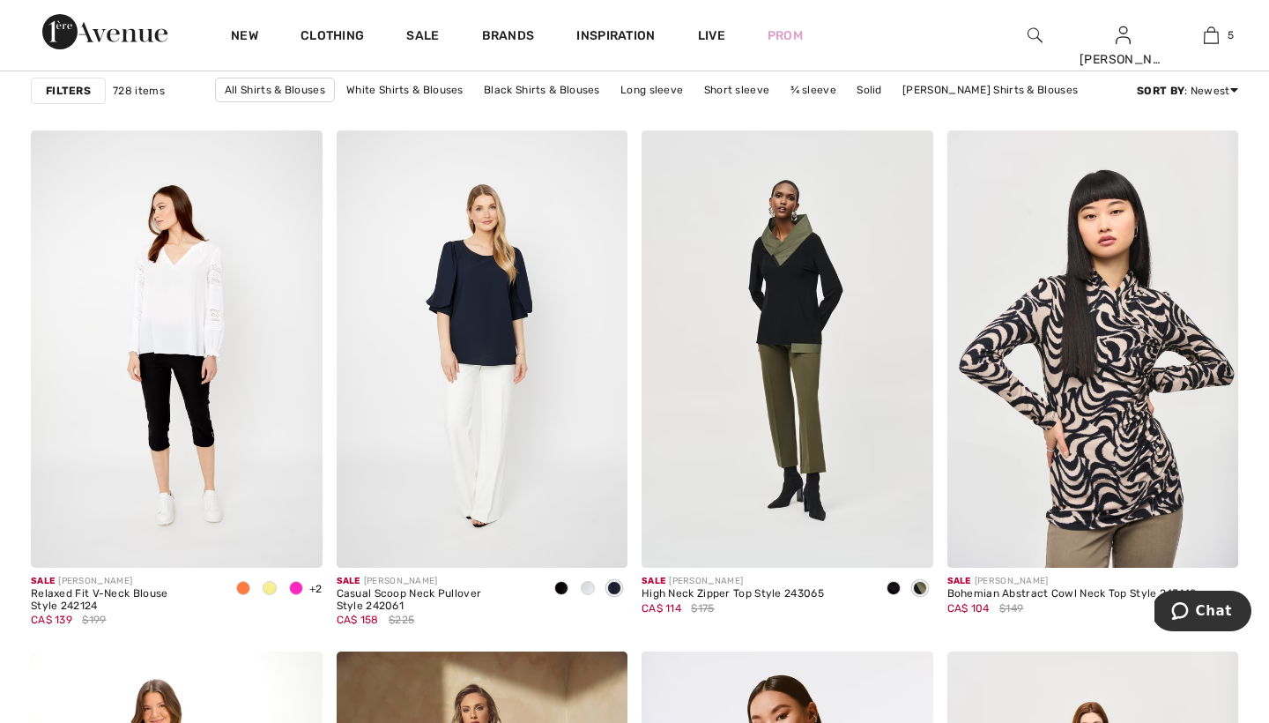
scroll to position [5344, 0]
click at [295, 588] on span at bounding box center [296, 587] width 14 height 14
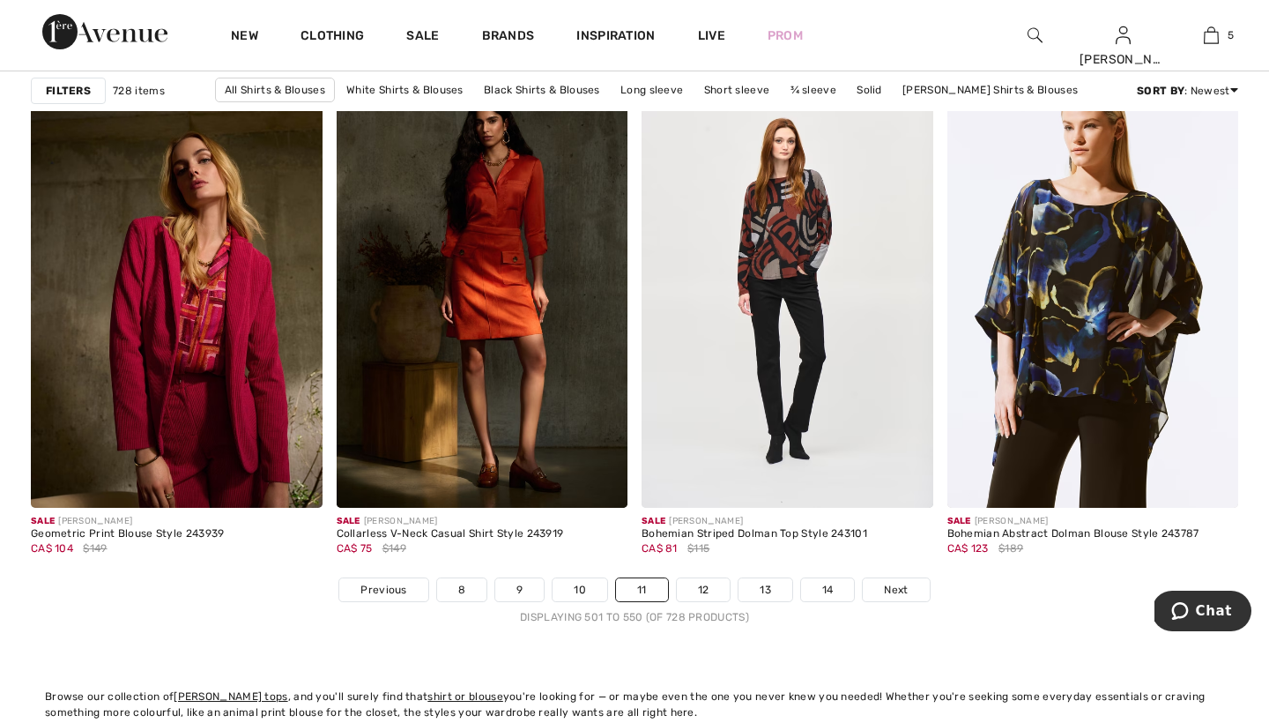
scroll to position [7687, 0]
click at [704, 586] on link "12" at bounding box center [704, 588] width 54 height 23
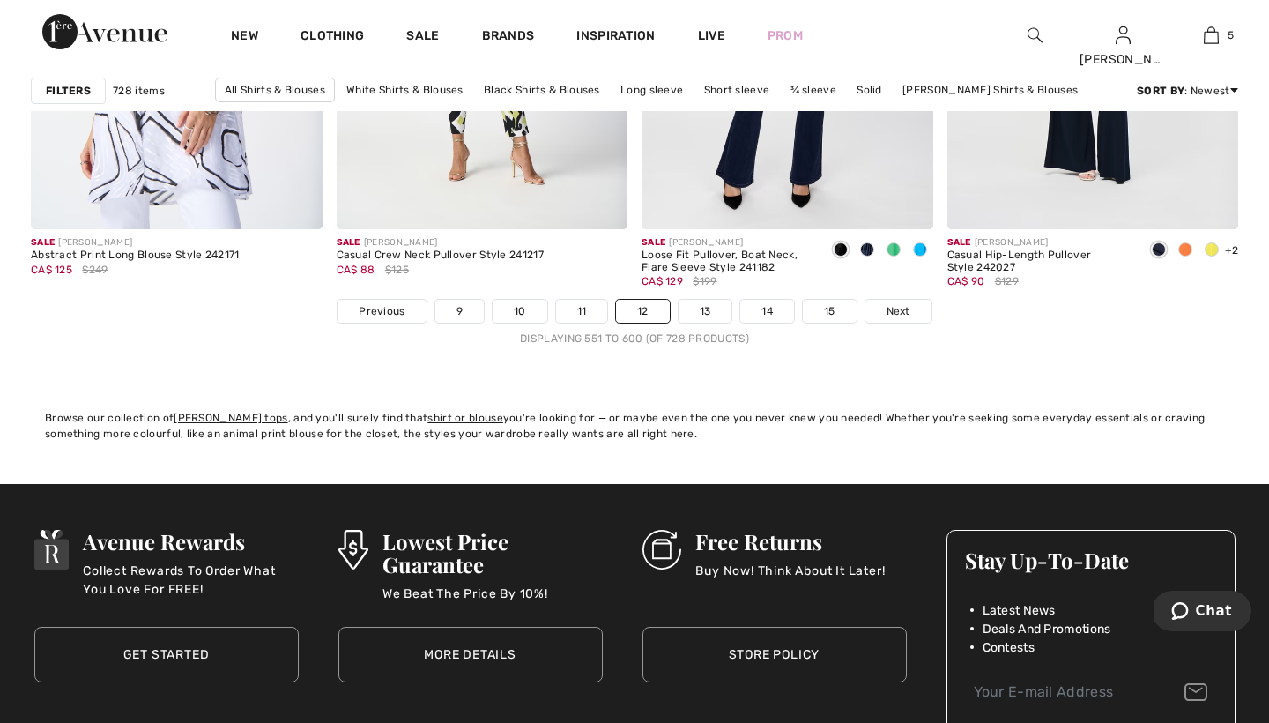
scroll to position [7975, 0]
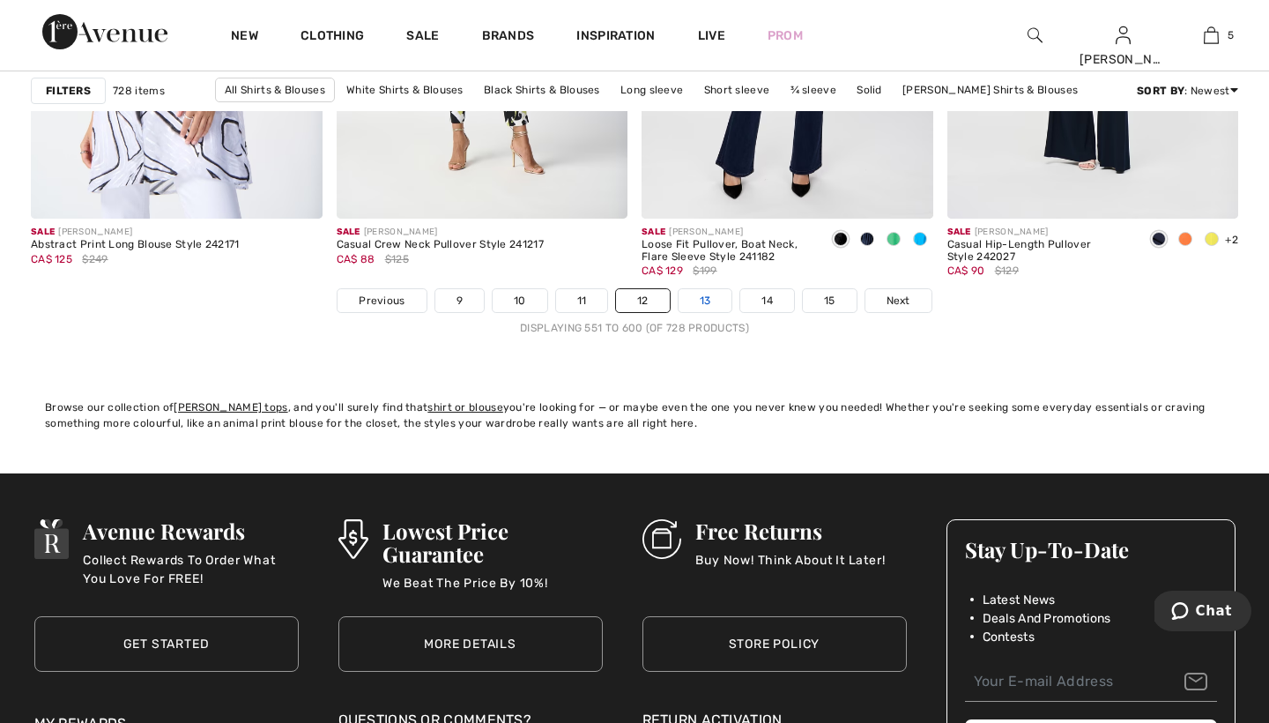
click at [702, 300] on link "13" at bounding box center [705, 300] width 54 height 23
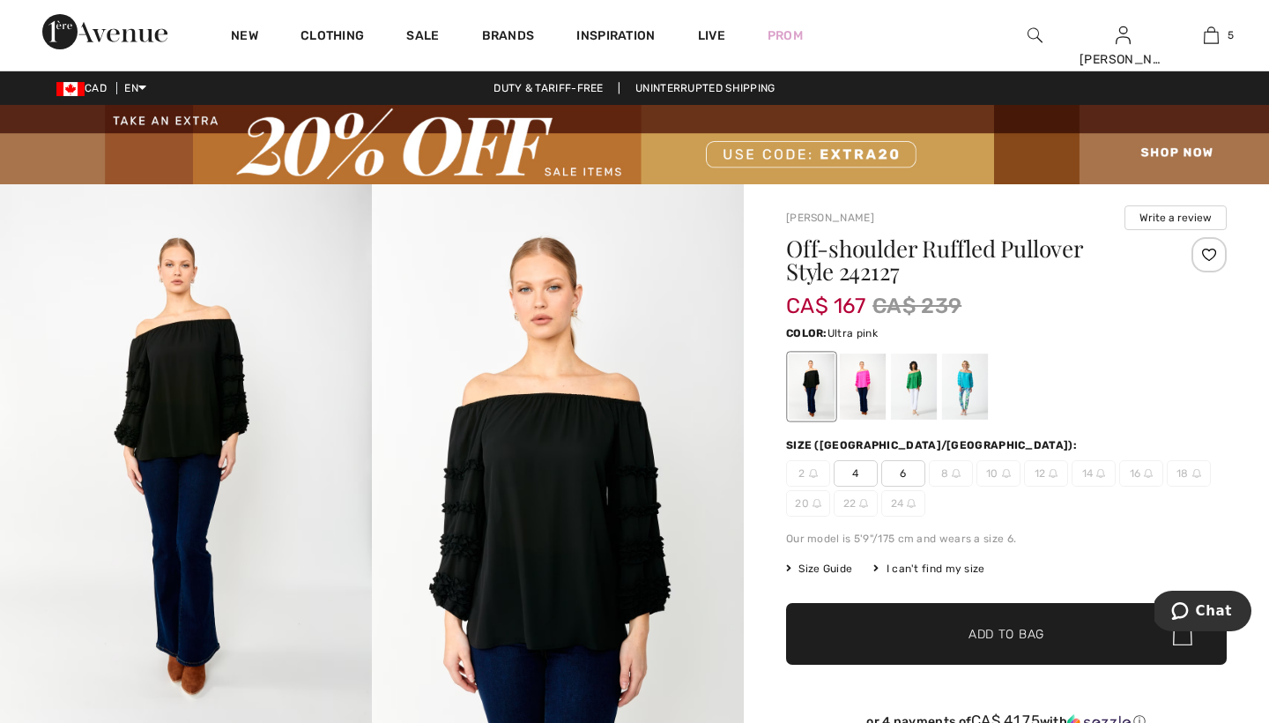
click at [868, 367] on div at bounding box center [863, 386] width 46 height 66
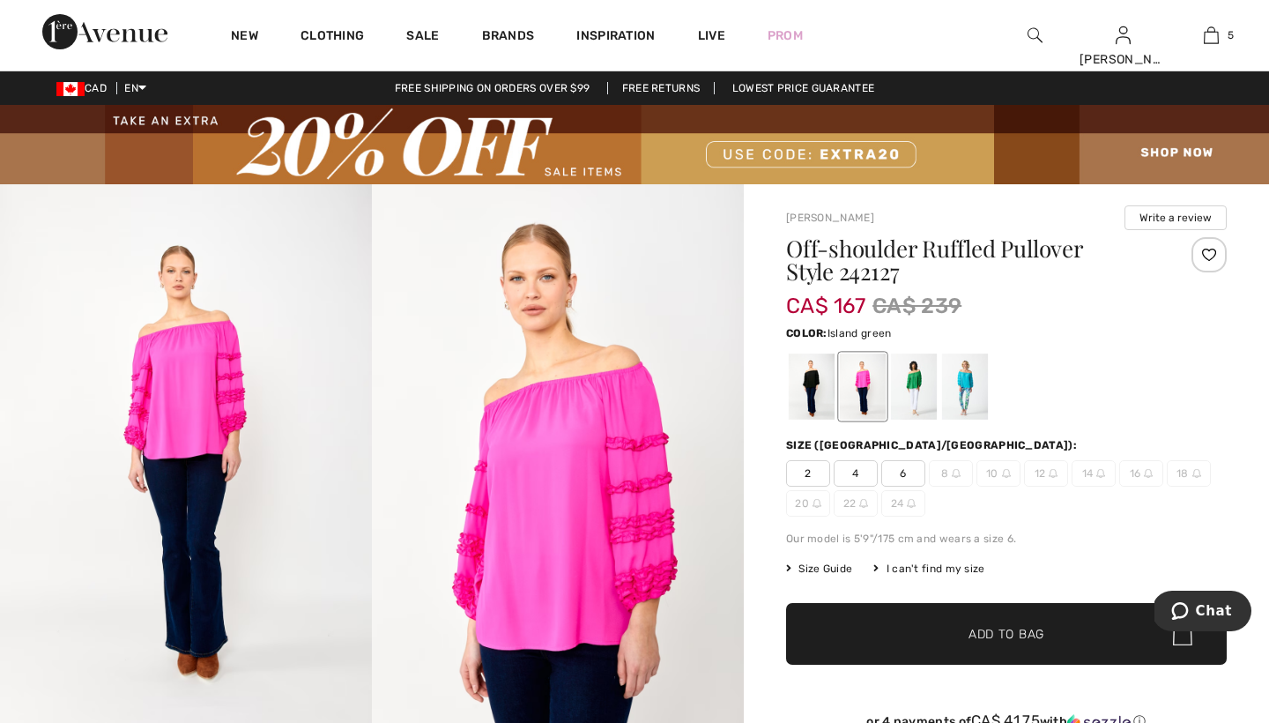
click at [917, 382] on div at bounding box center [914, 386] width 46 height 66
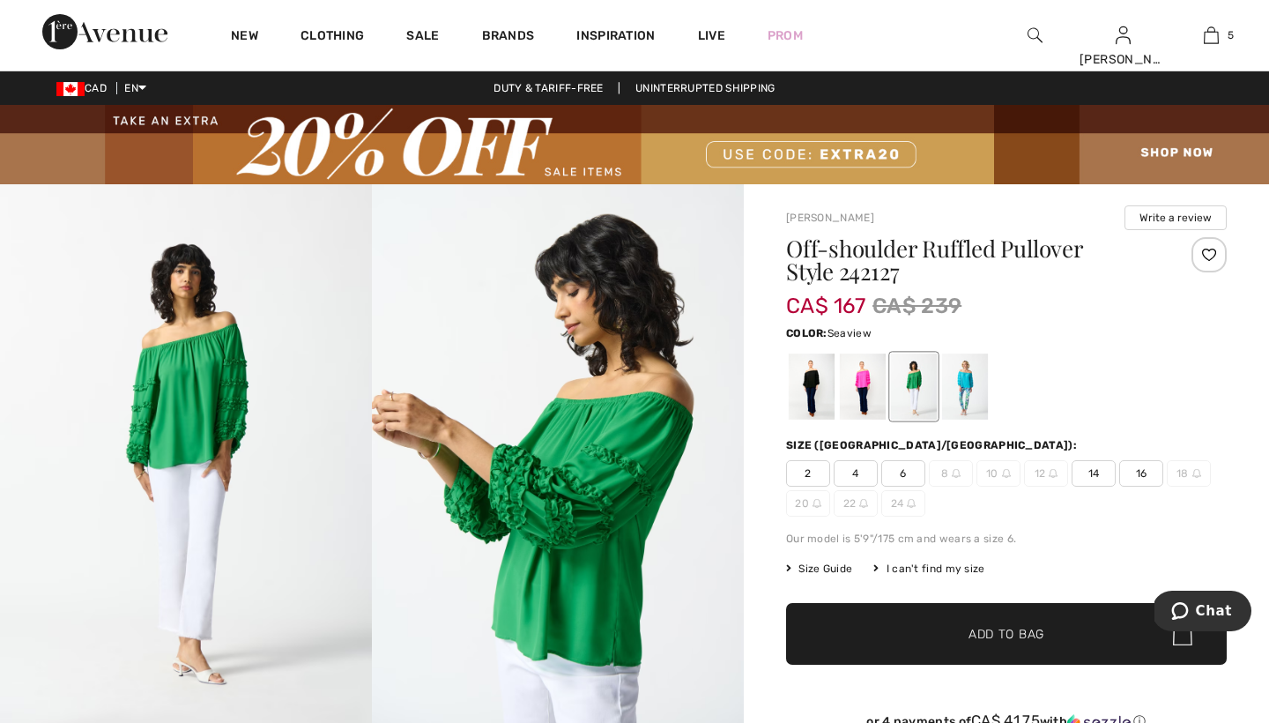
click at [972, 379] on div at bounding box center [965, 386] width 46 height 66
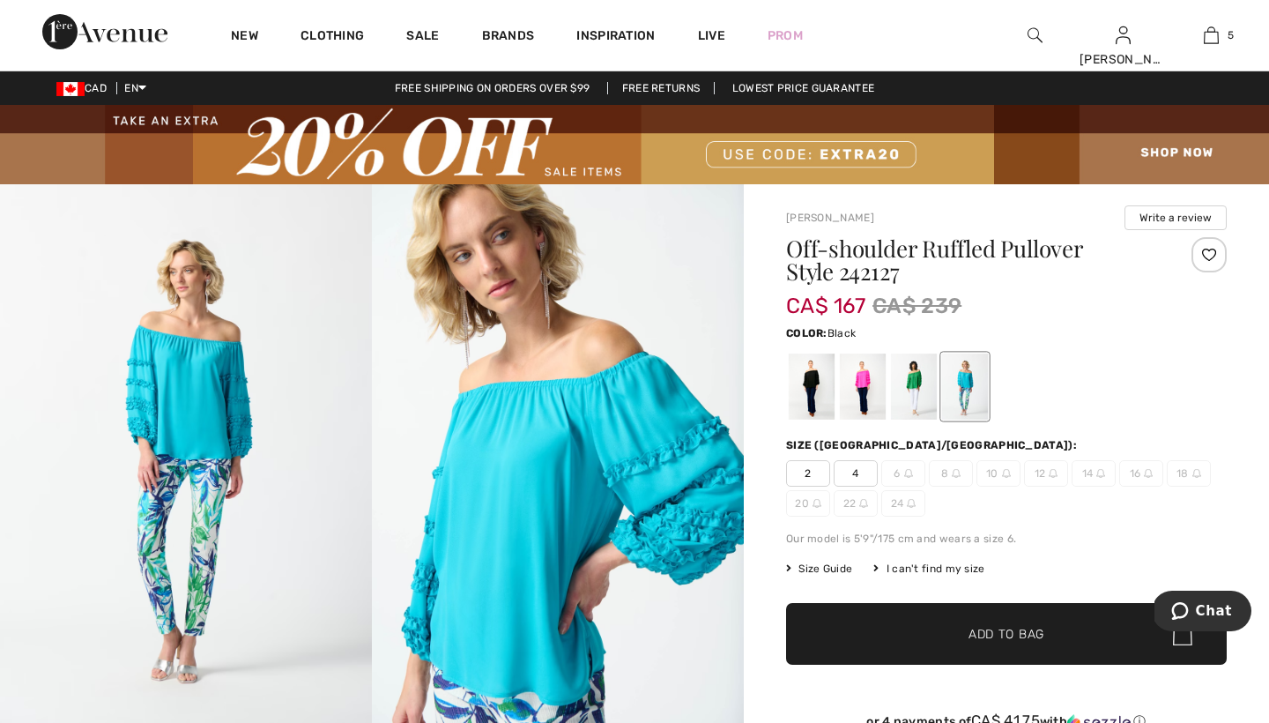
click at [812, 385] on div at bounding box center [812, 386] width 46 height 66
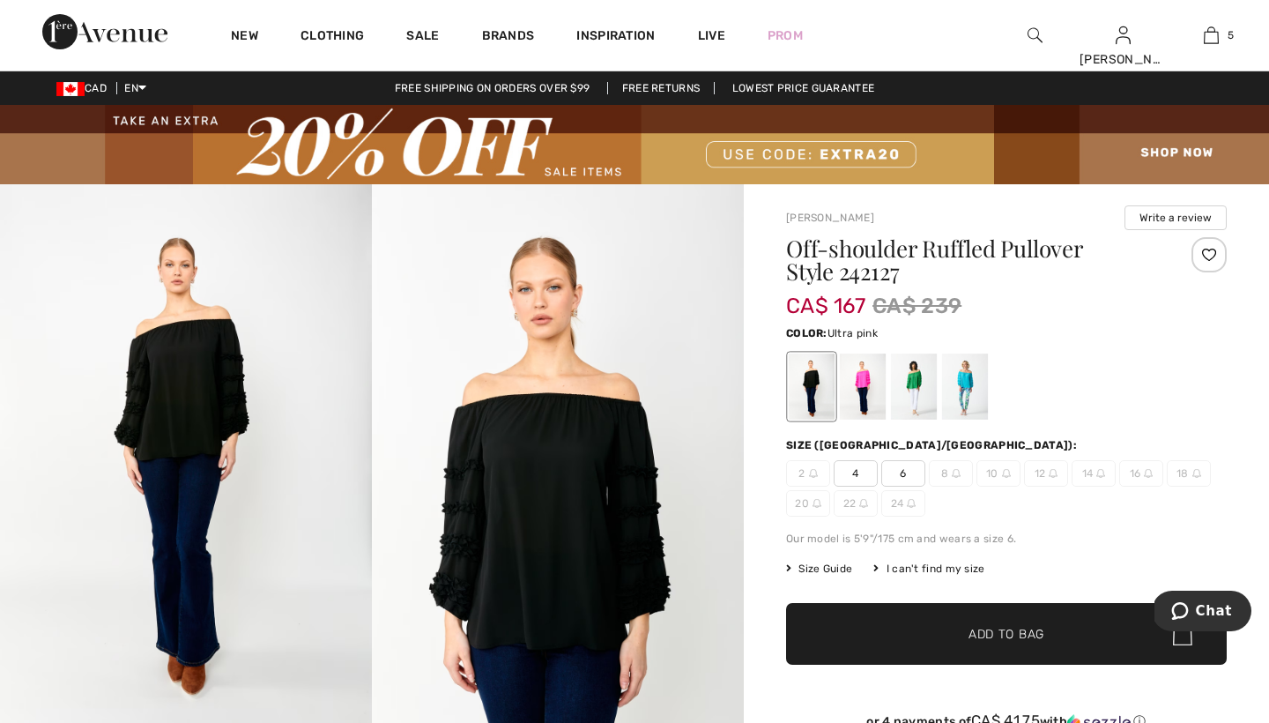
click at [866, 375] on div at bounding box center [863, 386] width 46 height 66
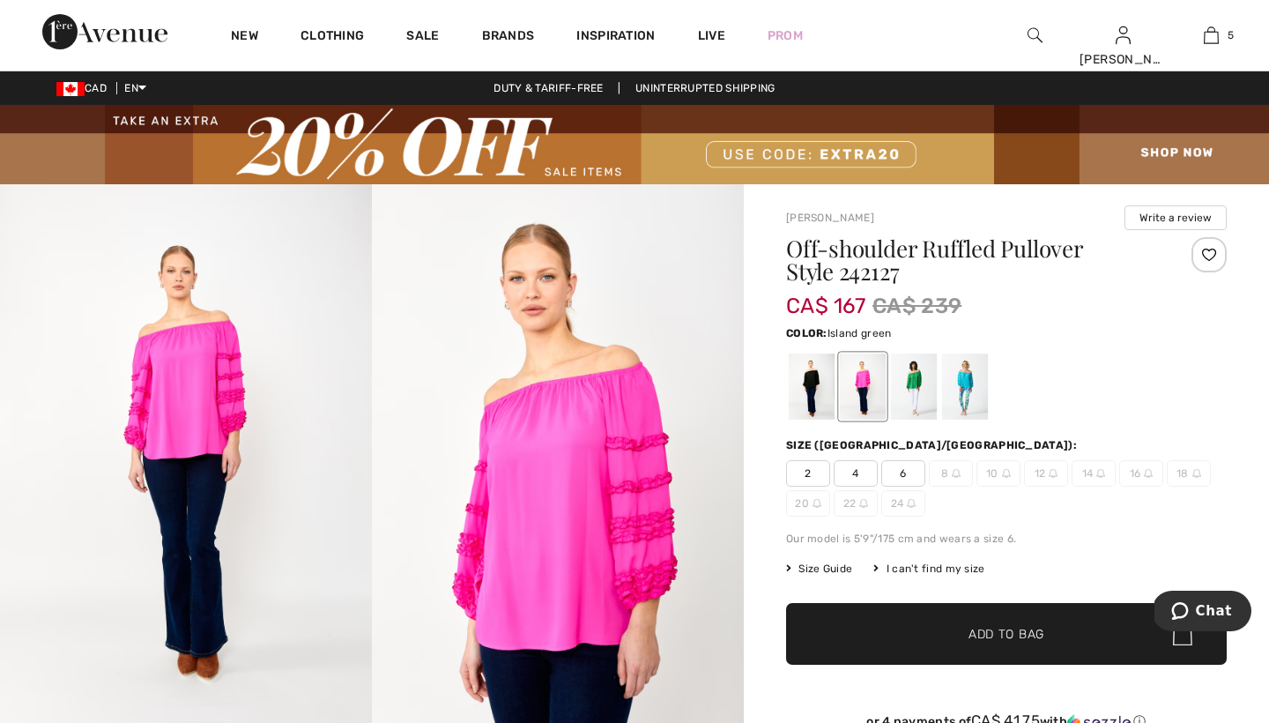
click at [908, 372] on div at bounding box center [914, 386] width 46 height 66
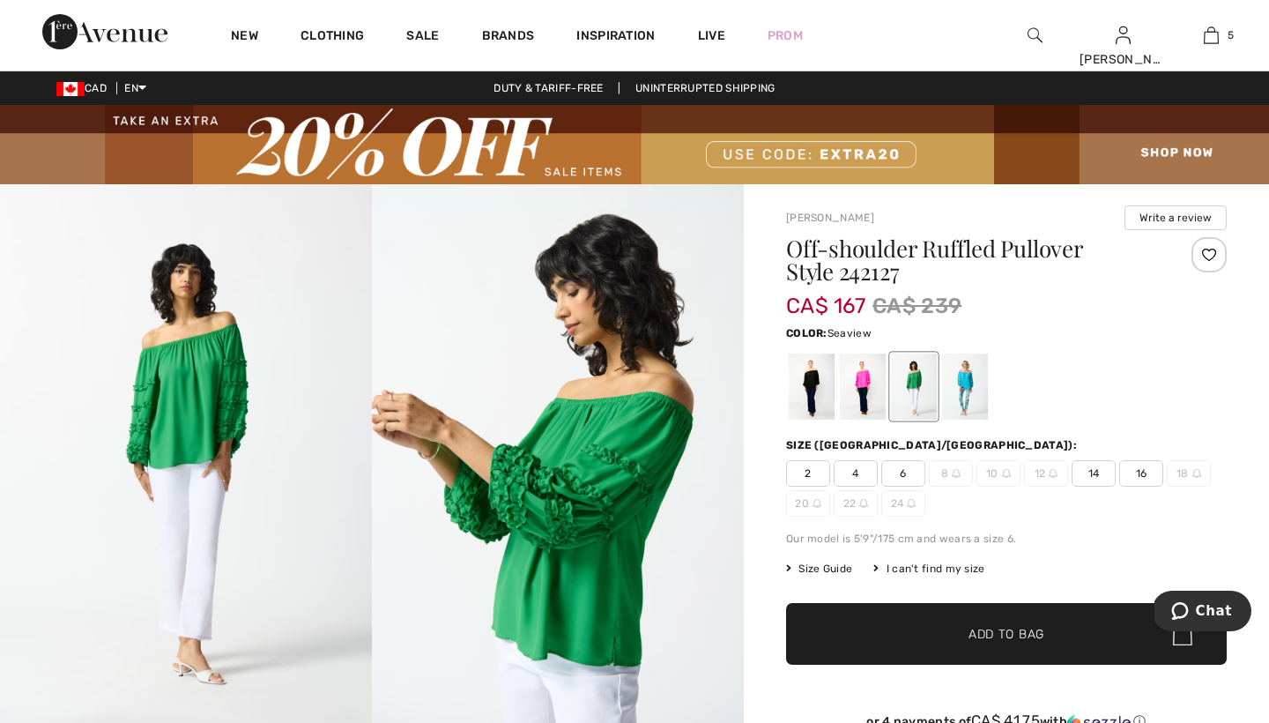
click at [970, 364] on div at bounding box center [965, 386] width 46 height 66
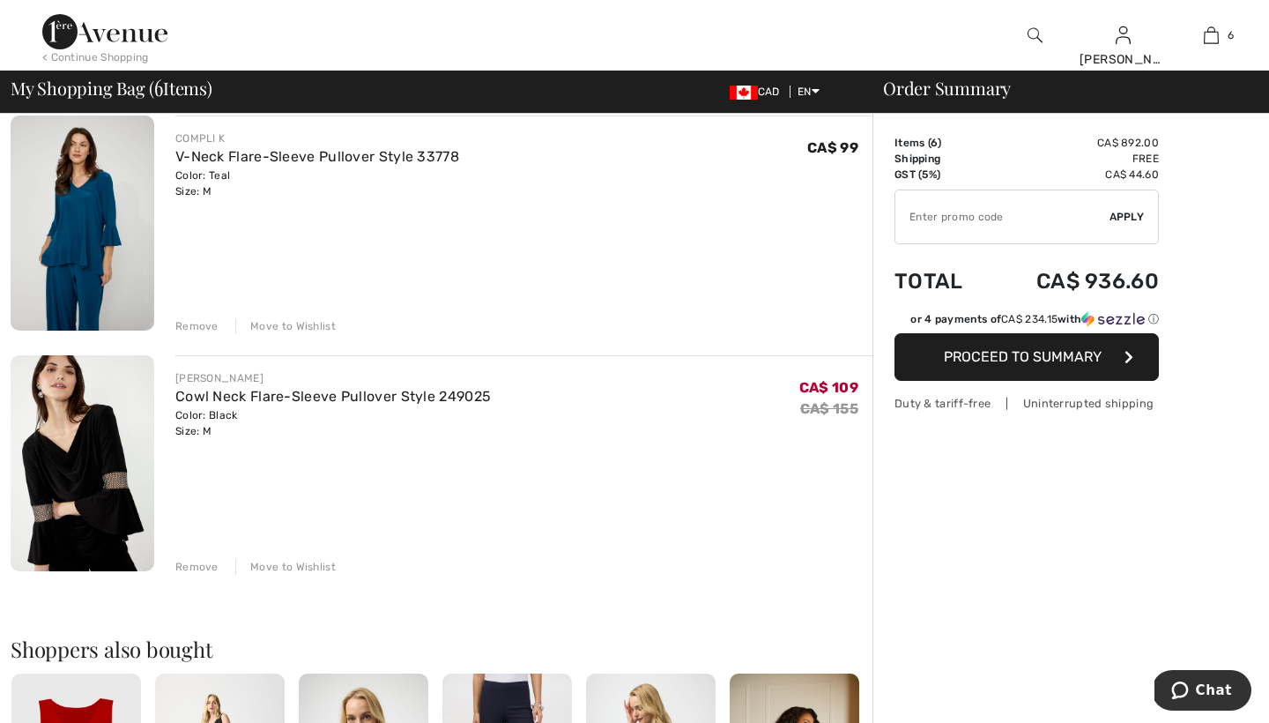
scroll to position [1108, 0]
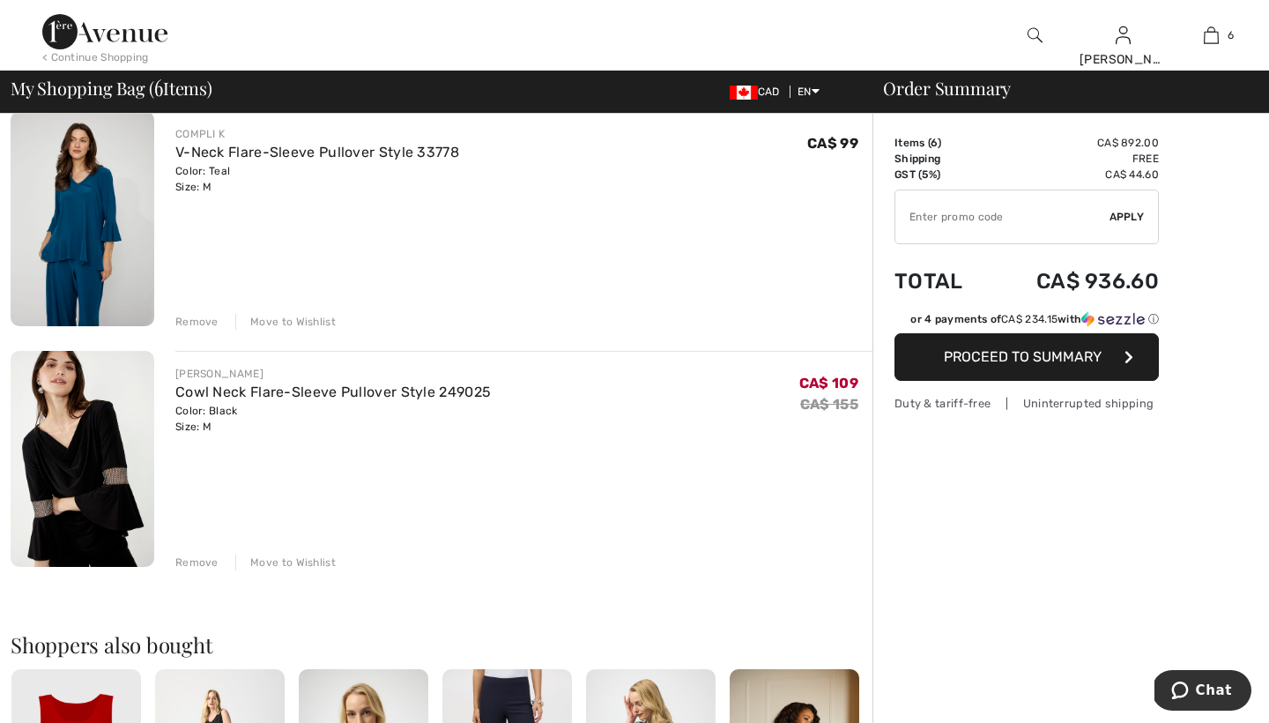
click at [196, 559] on div "Remove" at bounding box center [196, 562] width 43 height 16
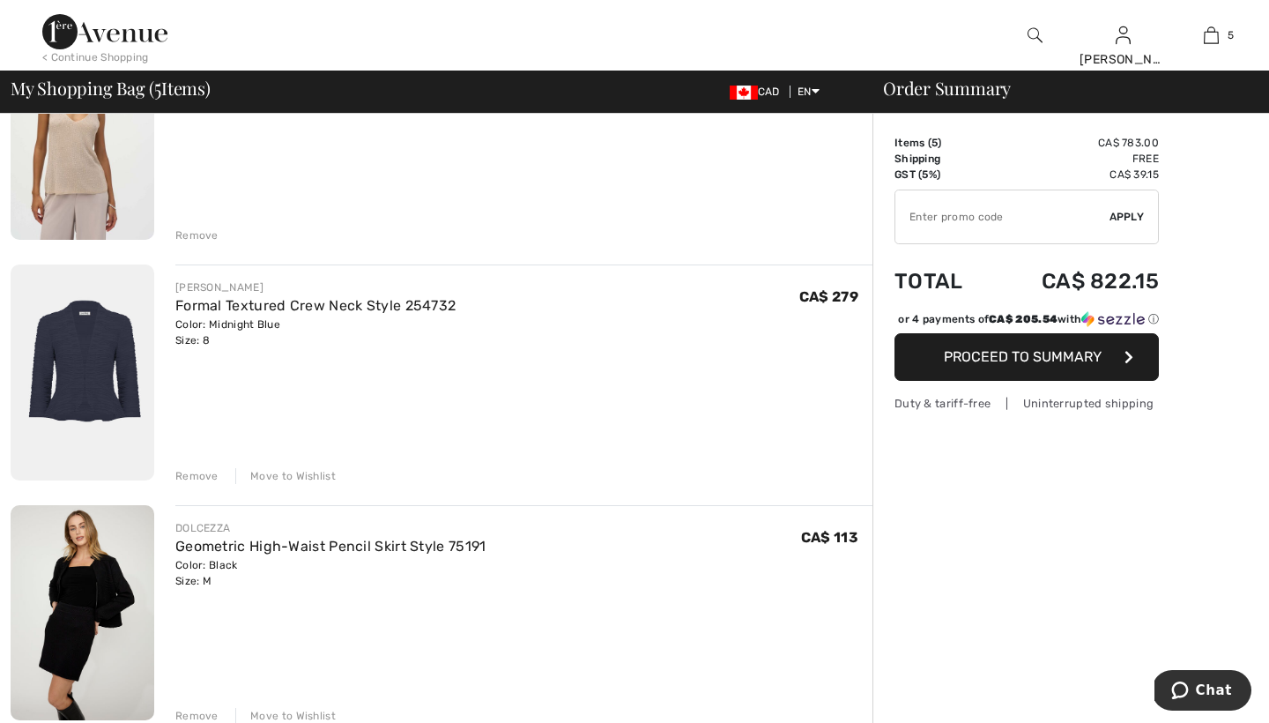
scroll to position [231, 0]
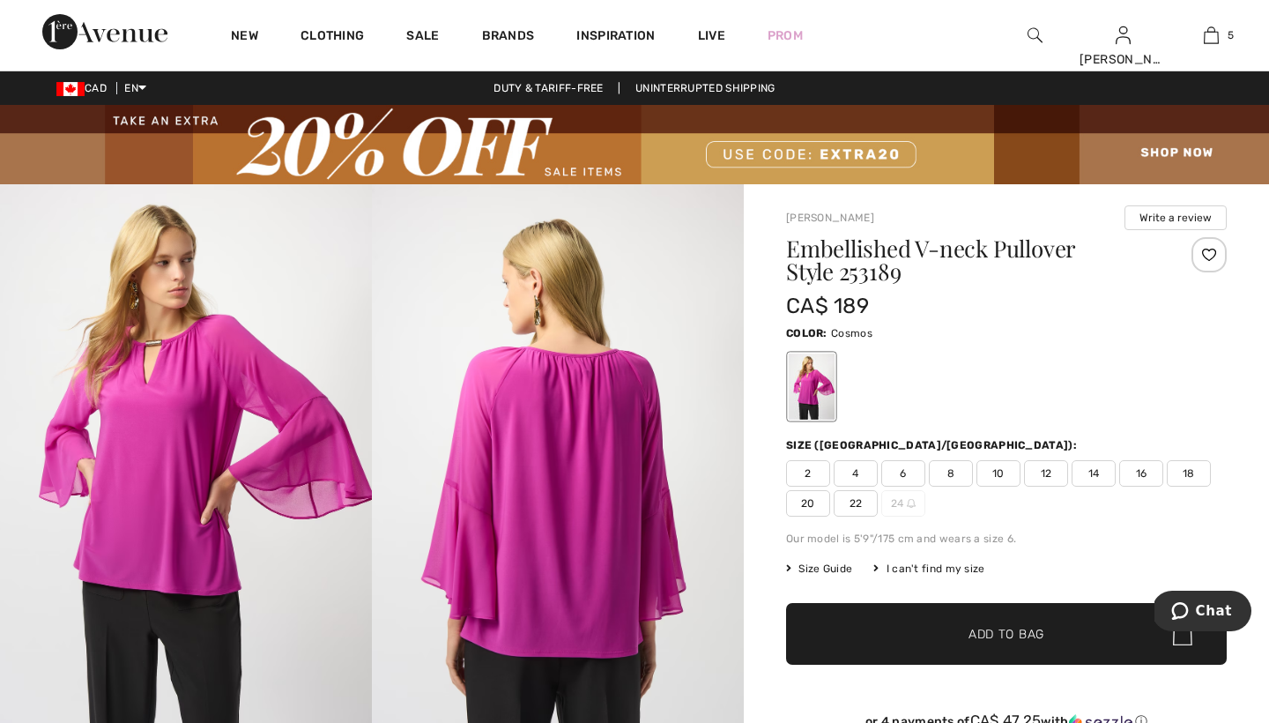
click at [982, 636] on span "Add to Bag" at bounding box center [1006, 634] width 76 height 19
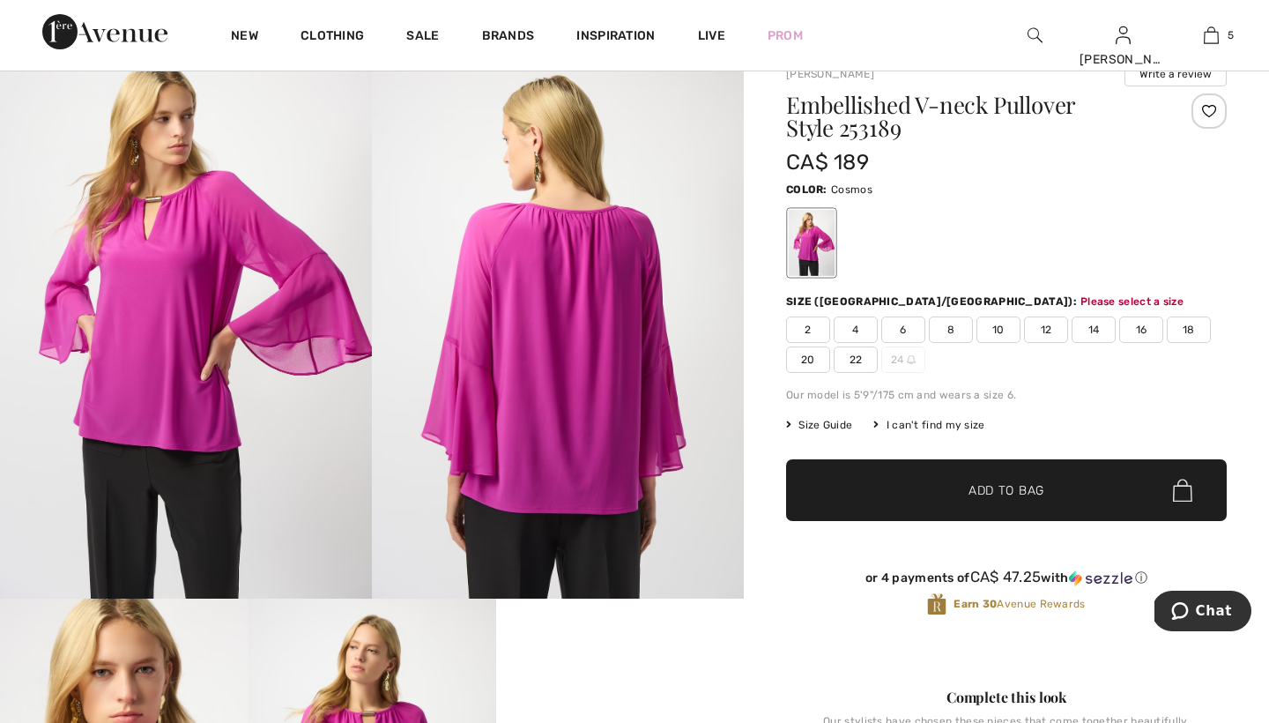
scroll to position [296, 0]
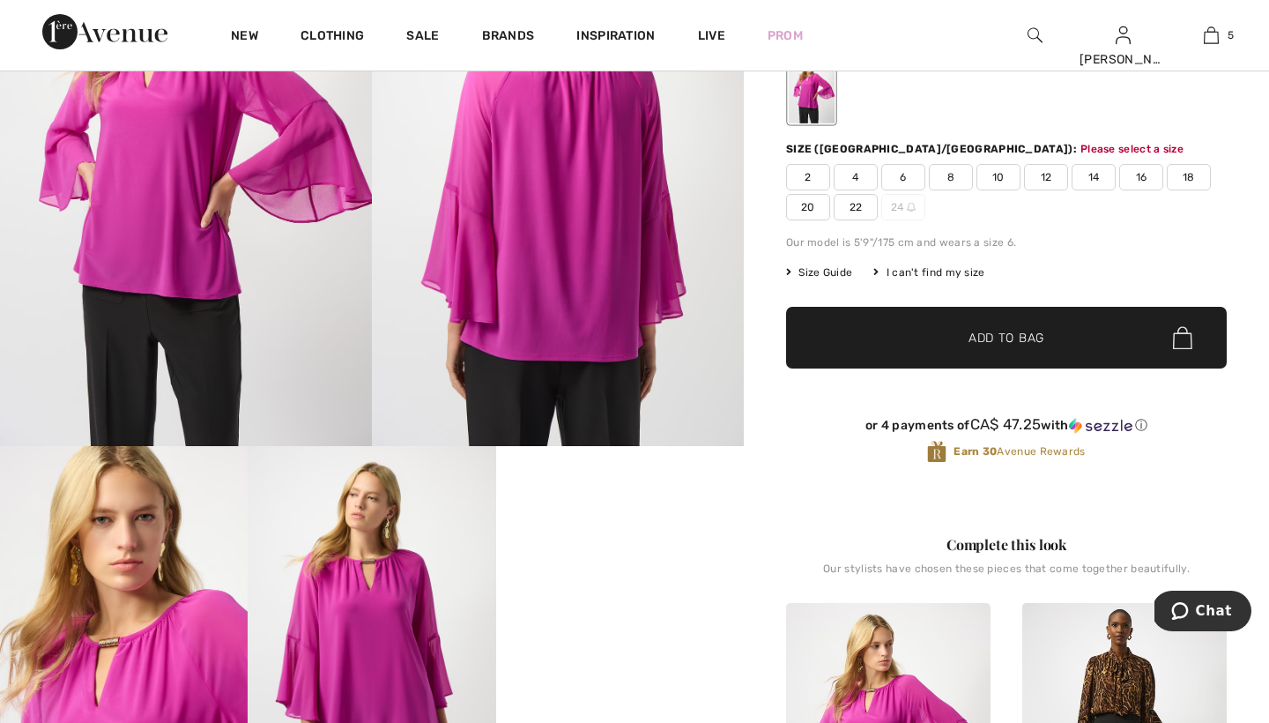
click at [990, 336] on span "Add to Bag" at bounding box center [1006, 338] width 76 height 19
click at [956, 174] on span "8" at bounding box center [951, 177] width 44 height 26
click at [979, 333] on span "Add to Bag" at bounding box center [1006, 338] width 76 height 19
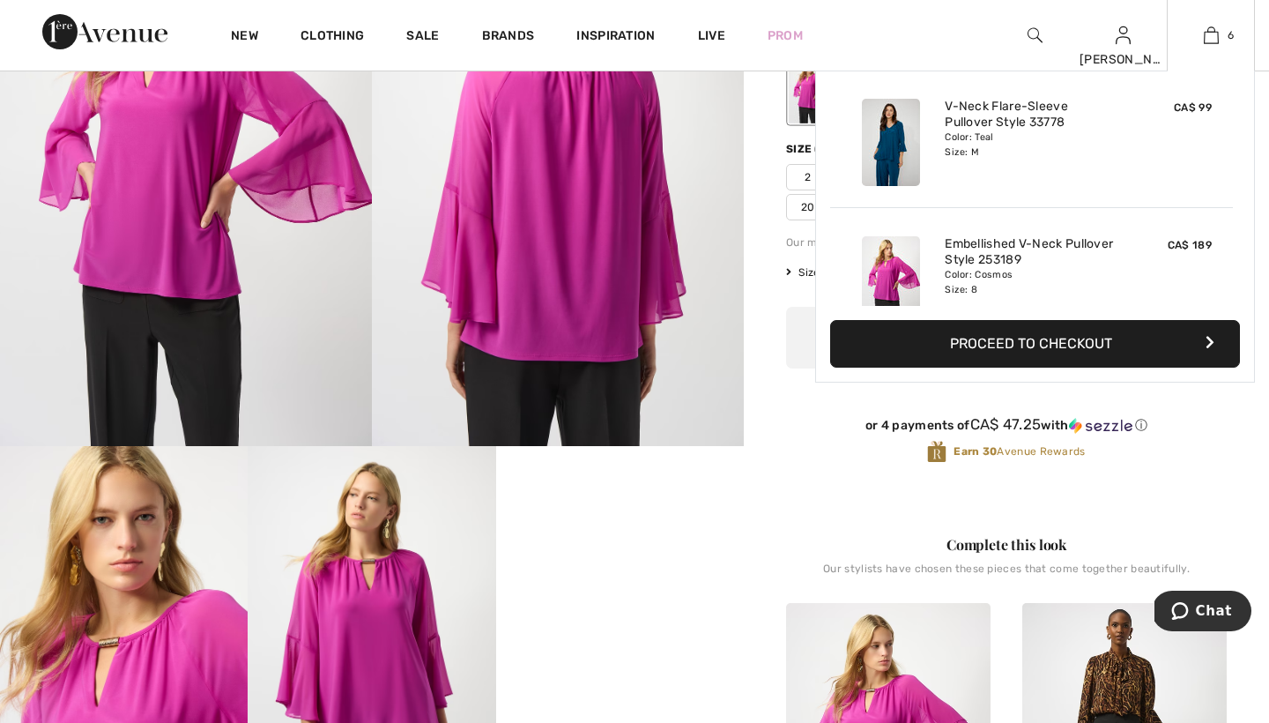
scroll to position [604, 0]
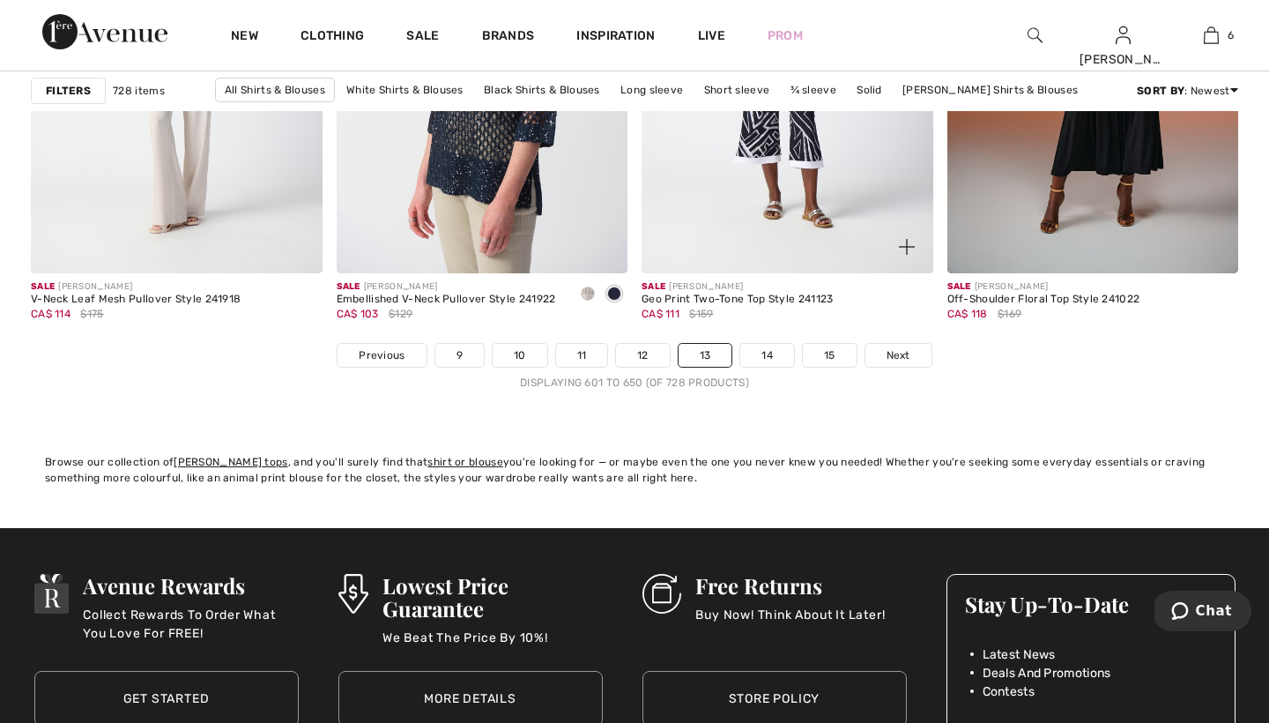
scroll to position [7921, 0]
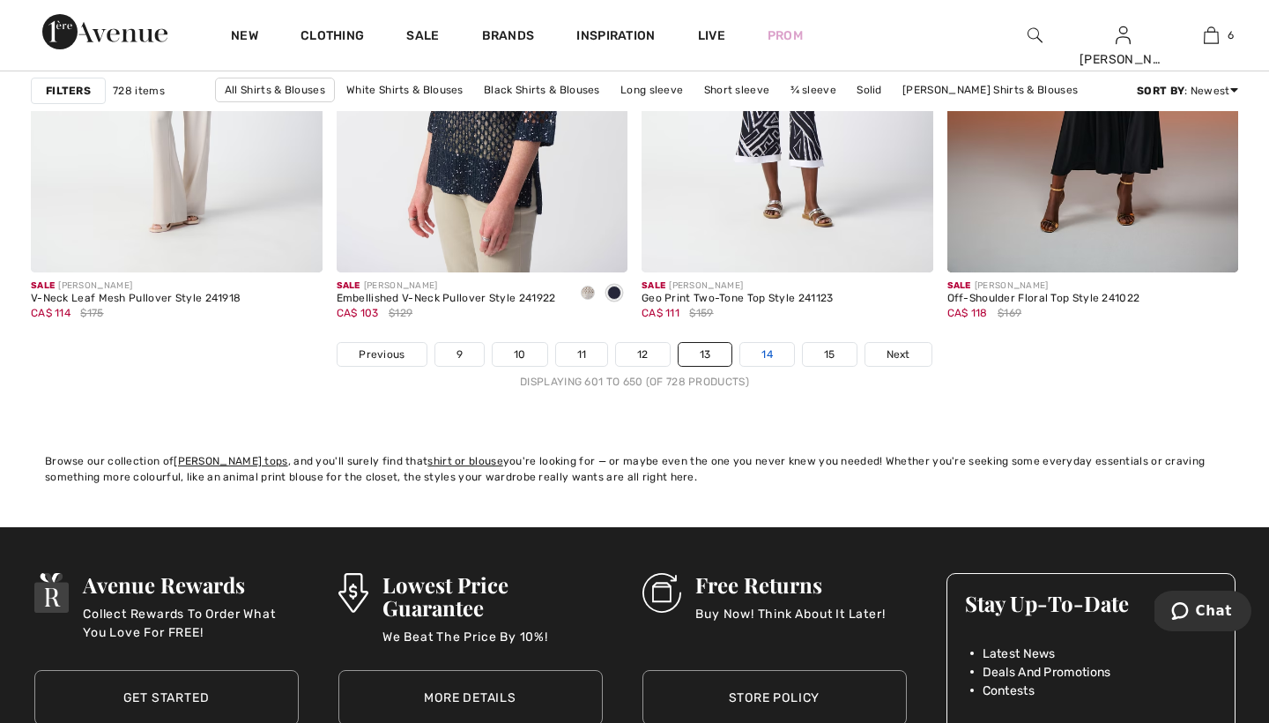
click at [767, 357] on link "14" at bounding box center [767, 354] width 54 height 23
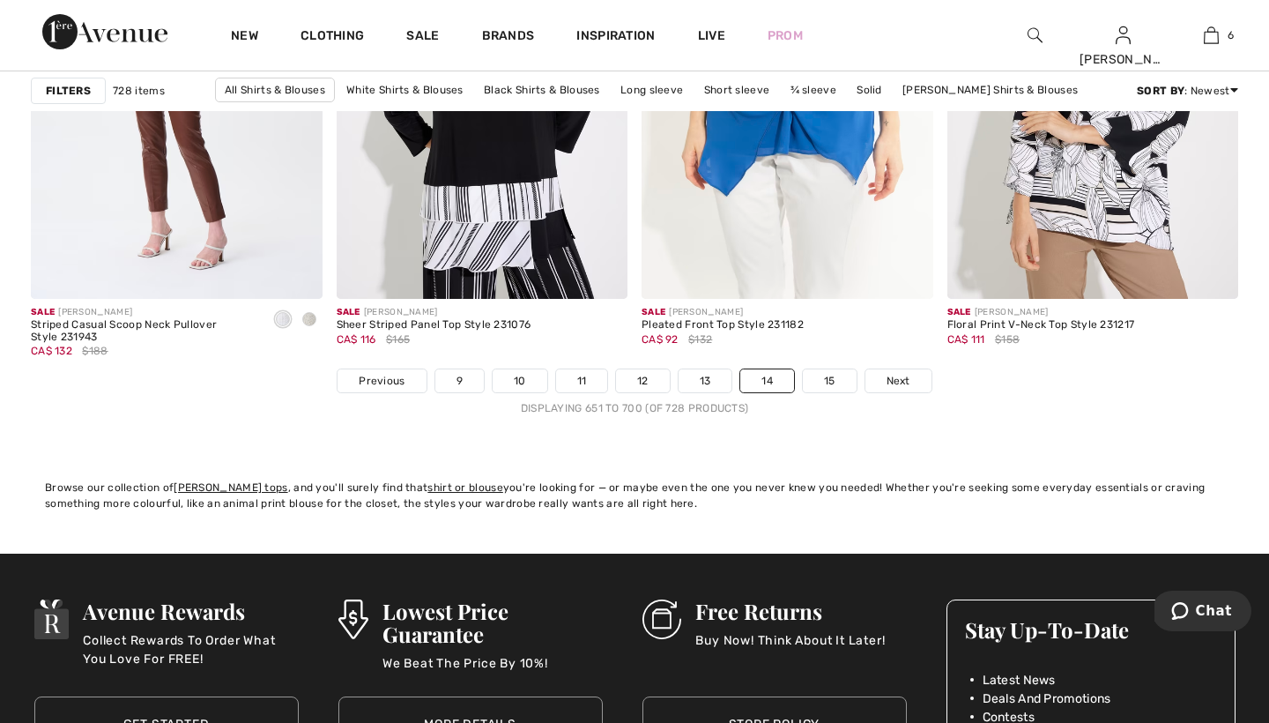
scroll to position [7896, 0]
click at [827, 380] on link "15" at bounding box center [830, 379] width 54 height 23
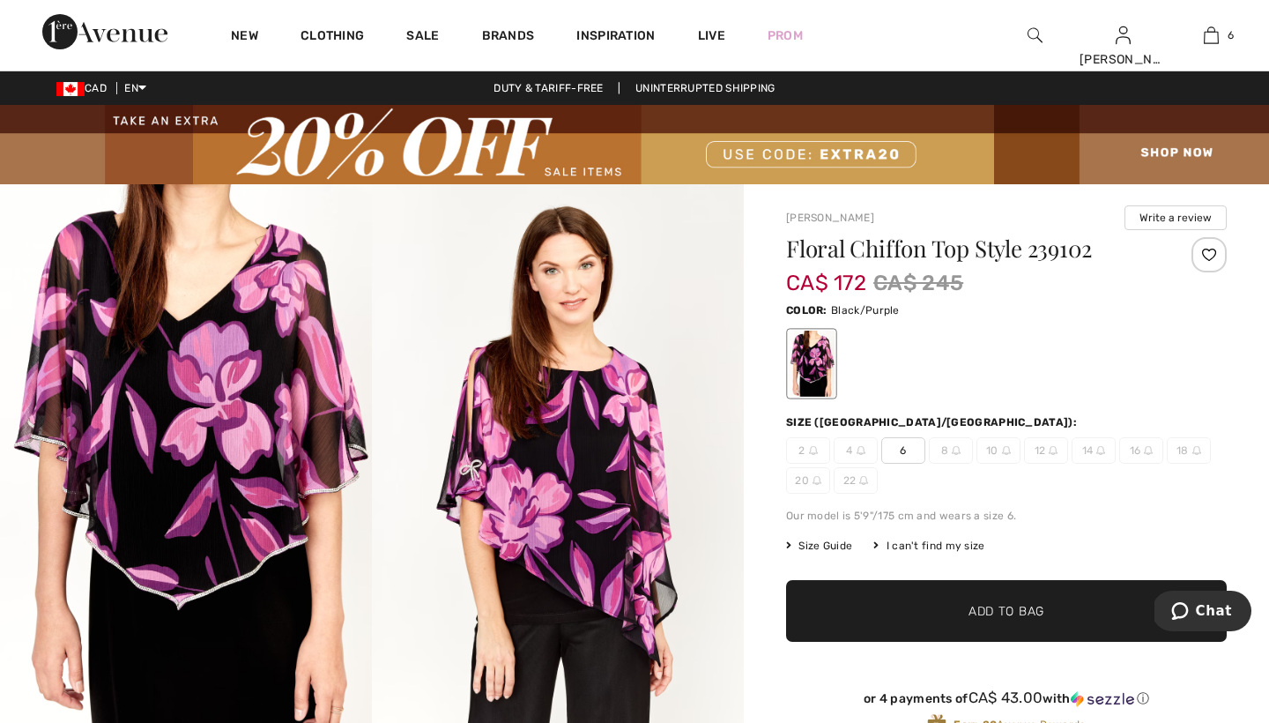
click at [888, 331] on div at bounding box center [1006, 363] width 441 height 73
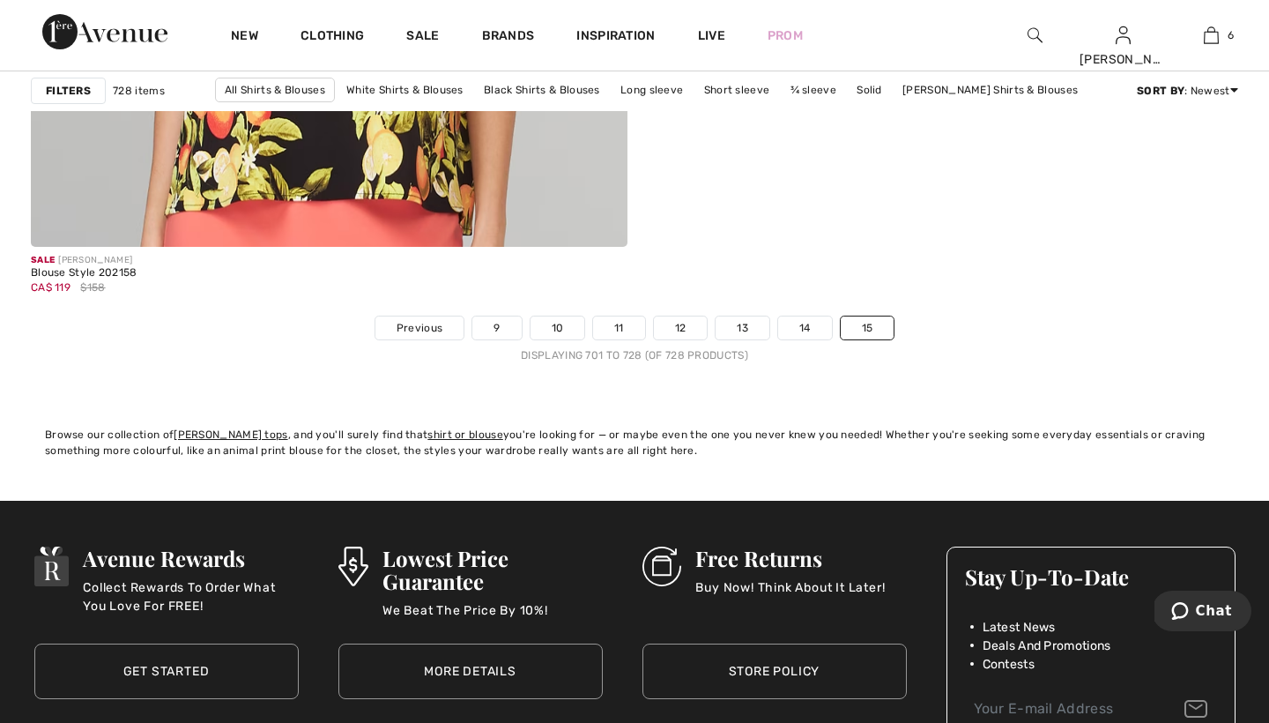
scroll to position [5082, 0]
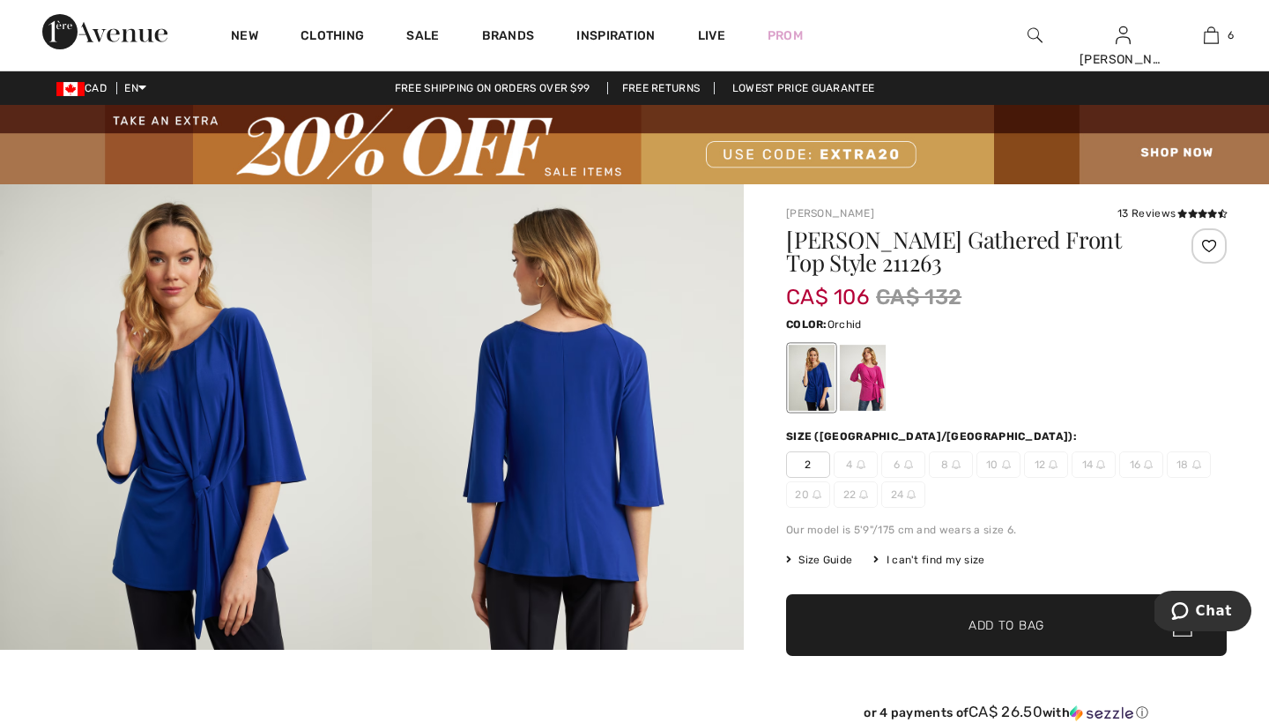
click at [869, 389] on div at bounding box center [863, 378] width 46 height 66
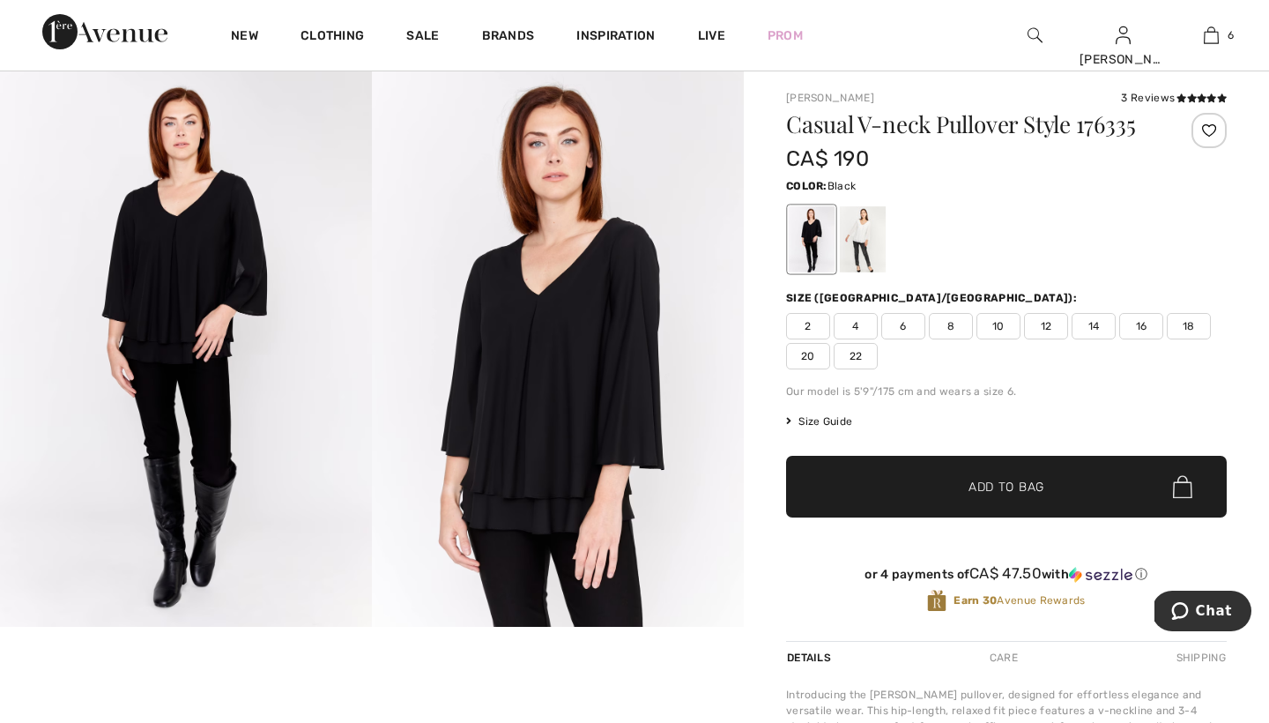
click at [952, 322] on span "8" at bounding box center [951, 326] width 44 height 26
click at [984, 484] on span "Add to Bag" at bounding box center [1006, 487] width 76 height 19
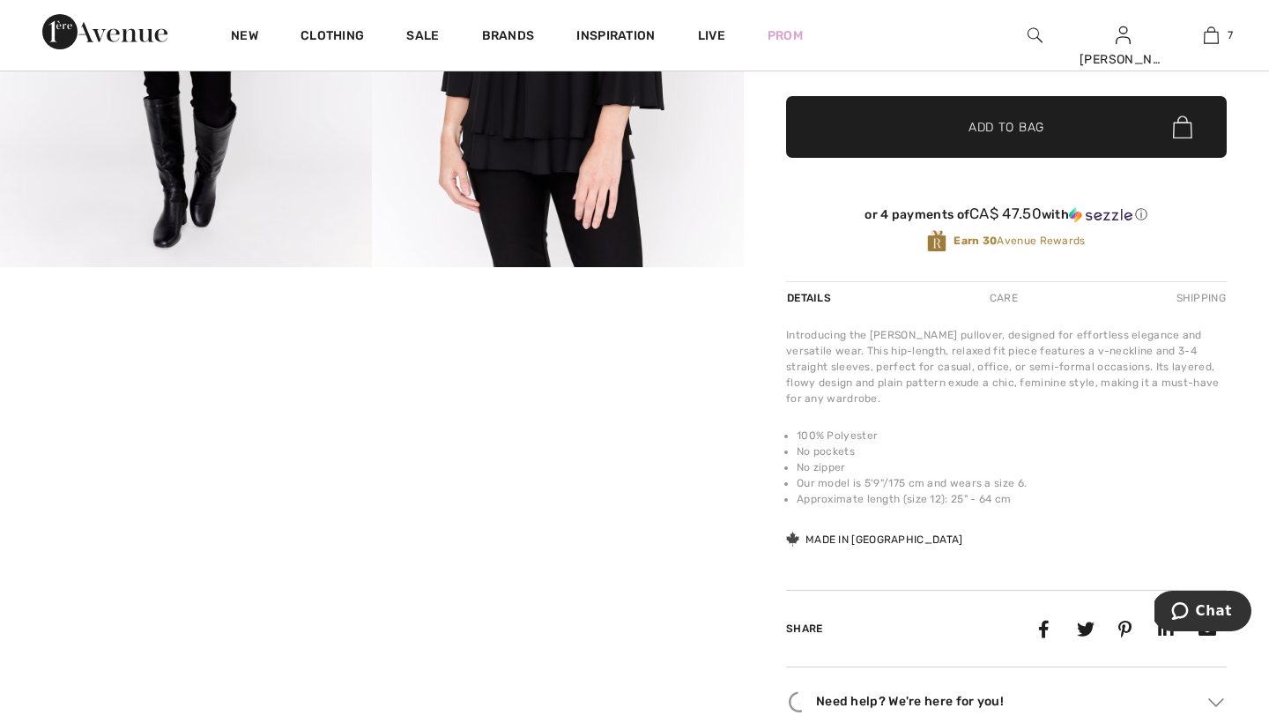
scroll to position [476, 0]
click at [383, 390] on video "Your browser does not support the video tag." at bounding box center [372, 328] width 248 height 124
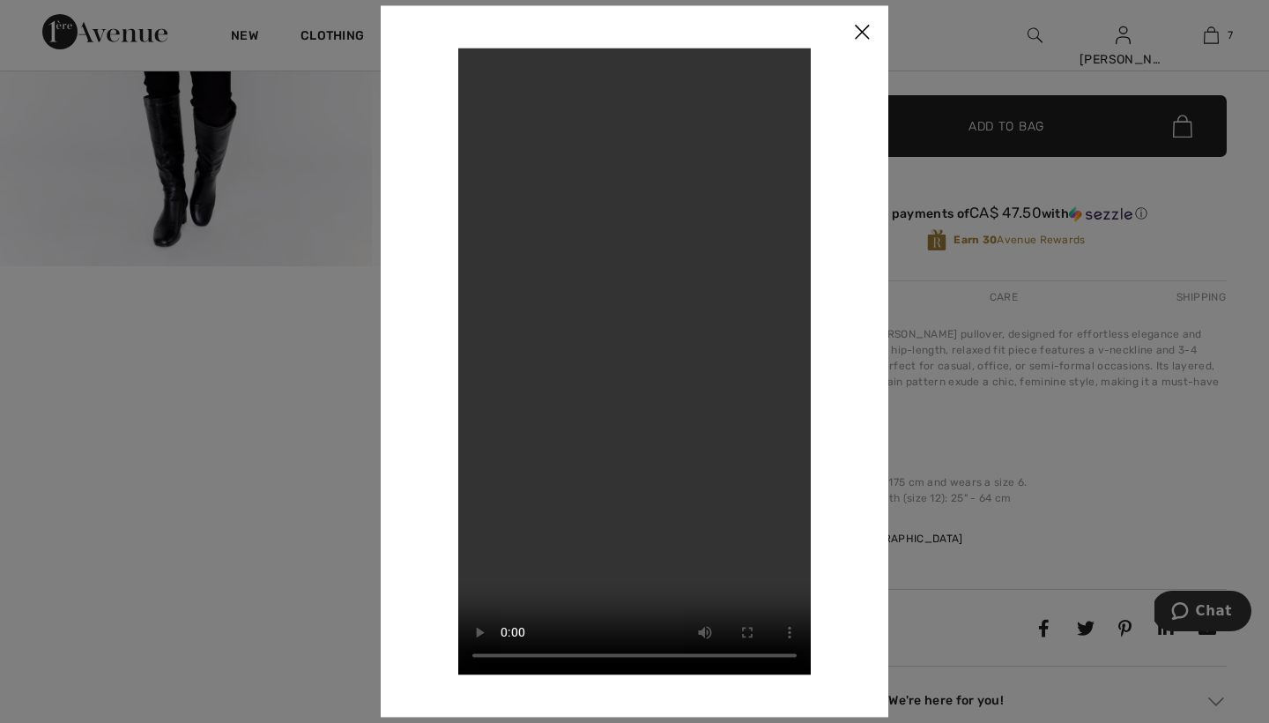
click at [749, 660] on video "Your browser does not support the video tag." at bounding box center [634, 361] width 352 height 626
click at [754, 580] on video "Your browser does not support the video tag." at bounding box center [634, 361] width 352 height 626
click at [626, 407] on video "Your browser does not support the video tag." at bounding box center [634, 361] width 352 height 626
click at [504, 656] on video "Your browser does not support the video tag." at bounding box center [634, 361] width 352 height 626
click at [584, 656] on video "Your browser does not support the video tag." at bounding box center [634, 361] width 352 height 626
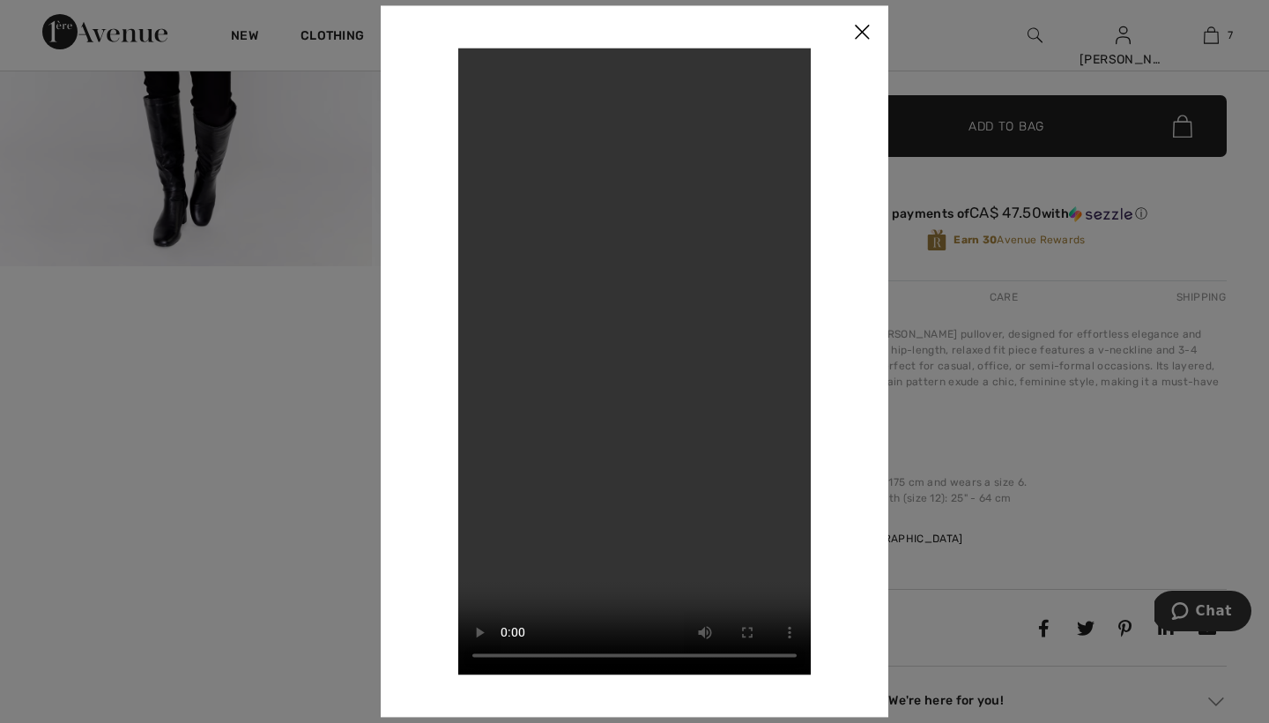
click at [470, 498] on video "Your browser does not support the video tag." at bounding box center [634, 361] width 352 height 626
click at [641, 493] on video "Your browser does not support the video tag." at bounding box center [634, 361] width 352 height 626
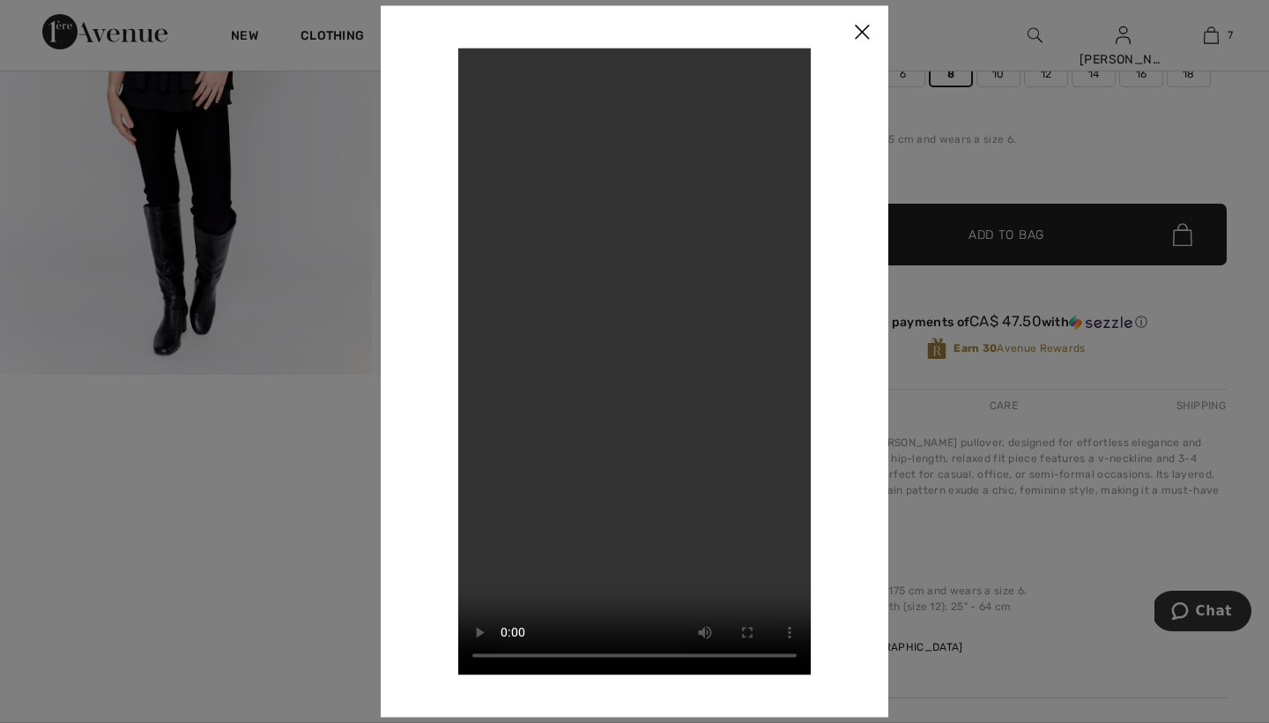
scroll to position [363, 0]
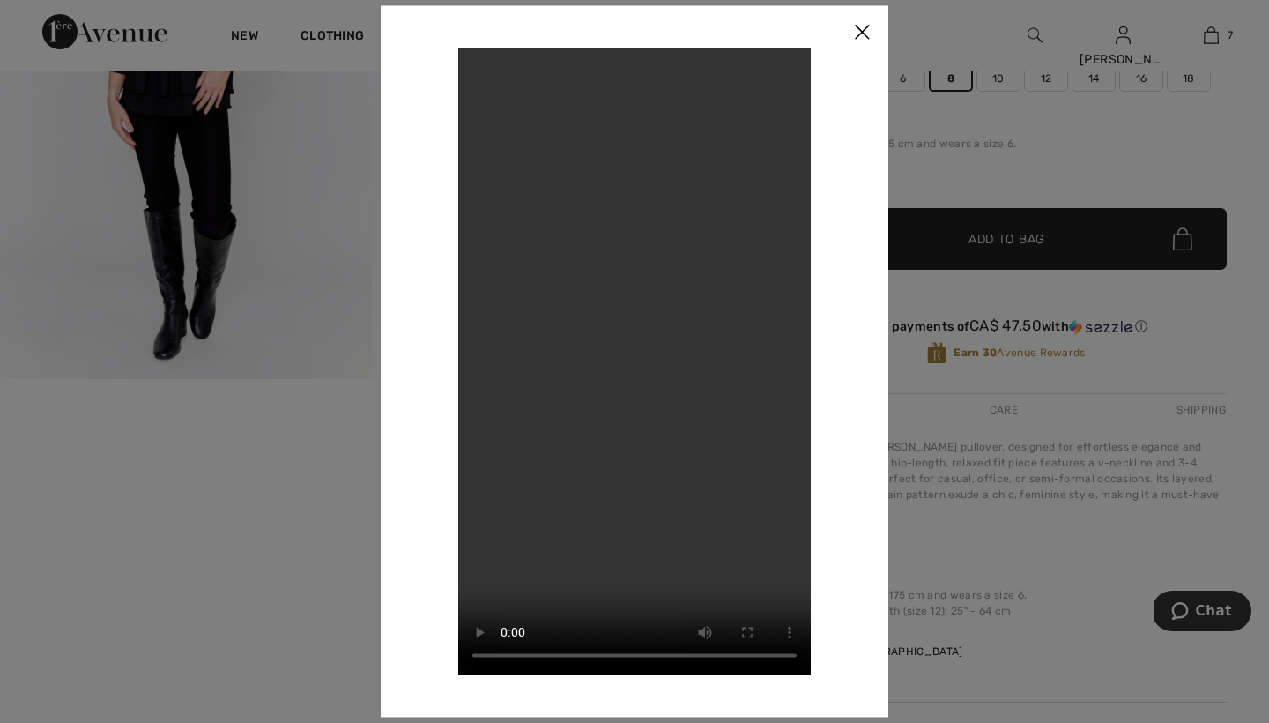
click at [755, 655] on video "Your browser does not support the video tag." at bounding box center [634, 361] width 352 height 626
click at [859, 27] on img at bounding box center [861, 32] width 53 height 55
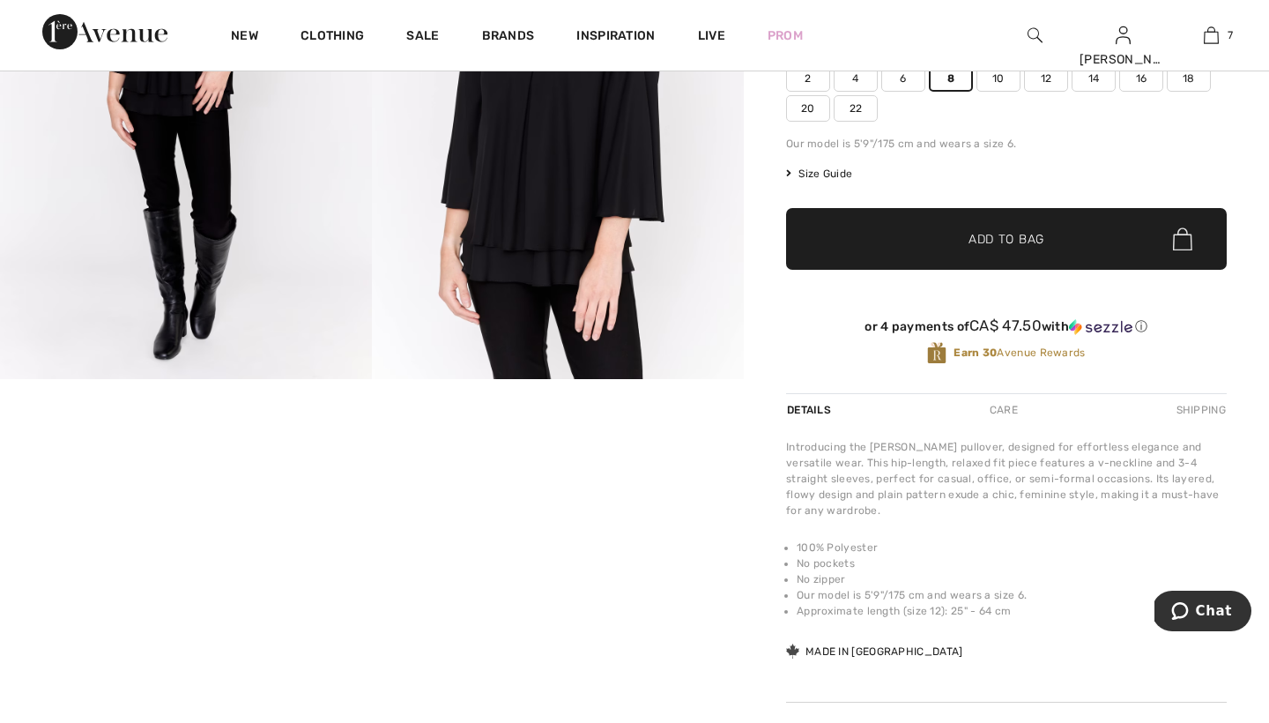
click at [985, 236] on span "Add to Bag" at bounding box center [1006, 239] width 76 height 19
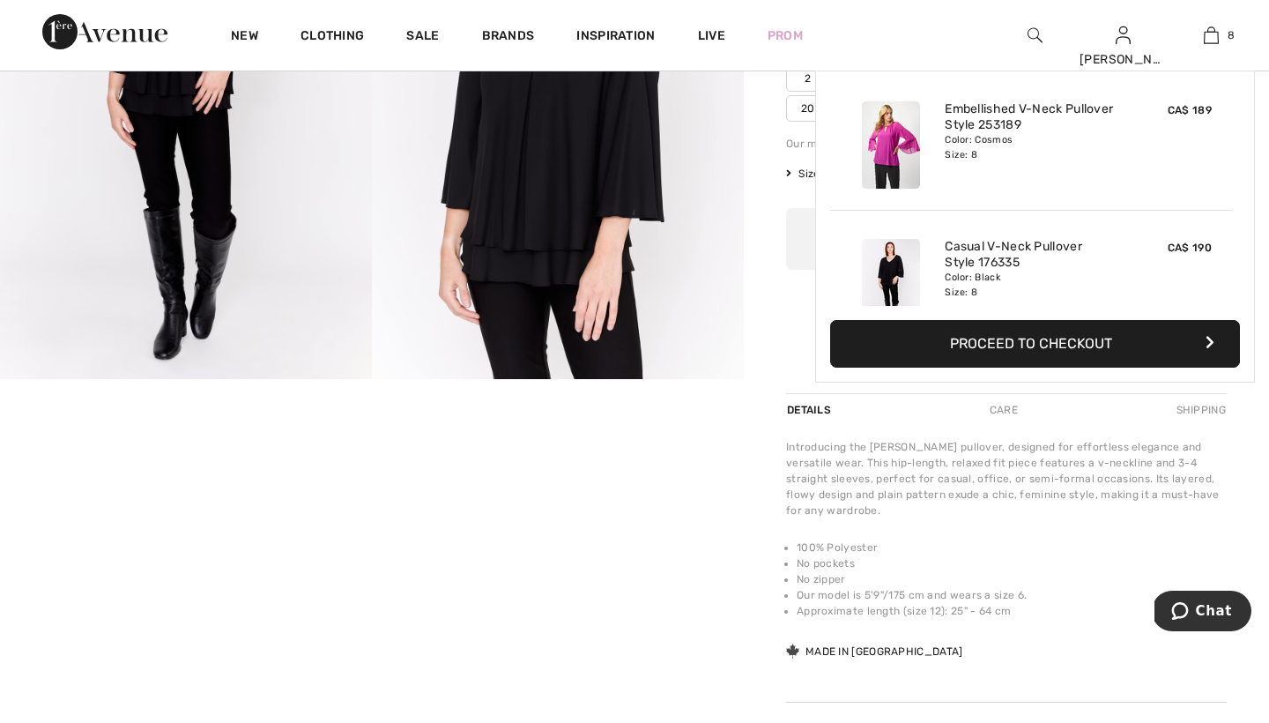
scroll to position [879, 0]
